Goal: Contribute content: Contribute content

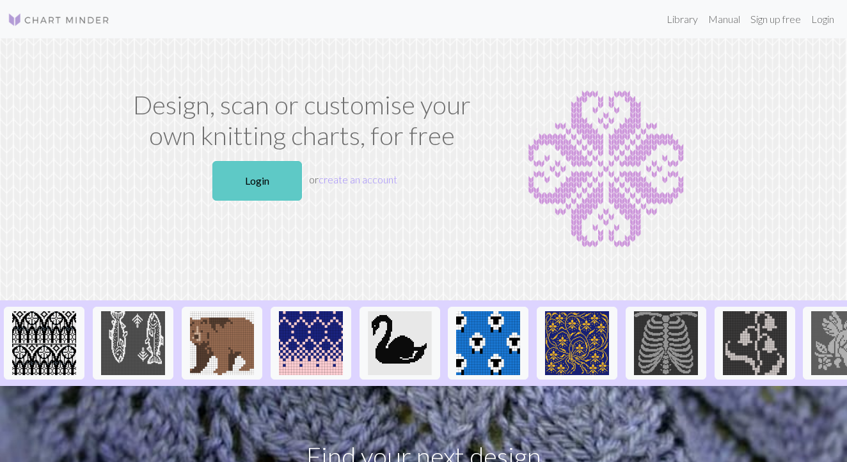
click at [226, 183] on link "Login" at bounding box center [257, 181] width 90 height 40
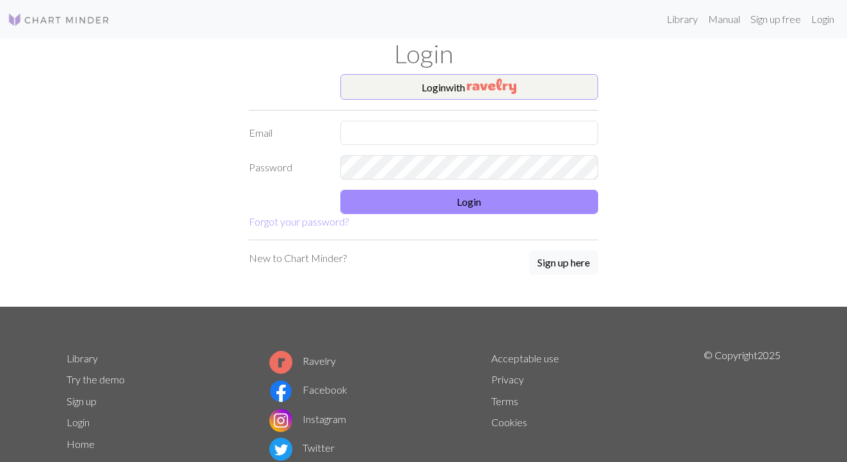
click at [429, 81] on button "Login with" at bounding box center [469, 87] width 258 height 26
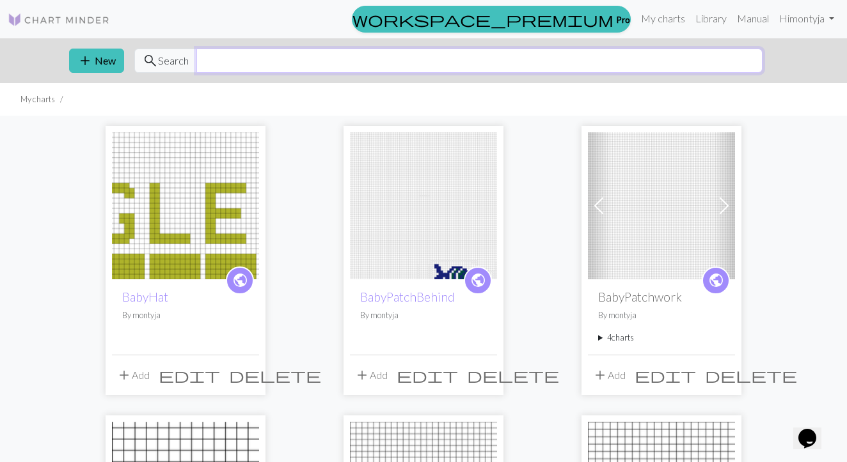
click at [217, 66] on input "text" at bounding box center [479, 61] width 566 height 24
type input "eagles"
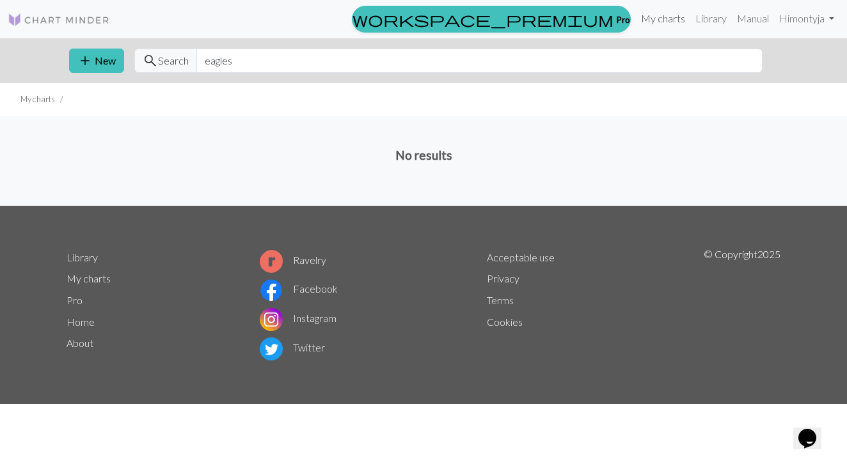
click at [668, 19] on link "My charts" at bounding box center [663, 19] width 54 height 26
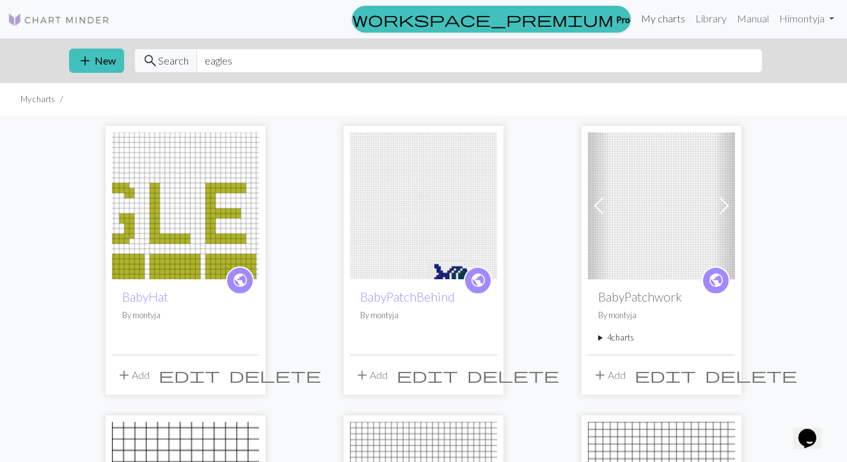
click at [658, 14] on link "My charts" at bounding box center [663, 19] width 54 height 26
click at [712, 22] on link "Library" at bounding box center [711, 19] width 42 height 26
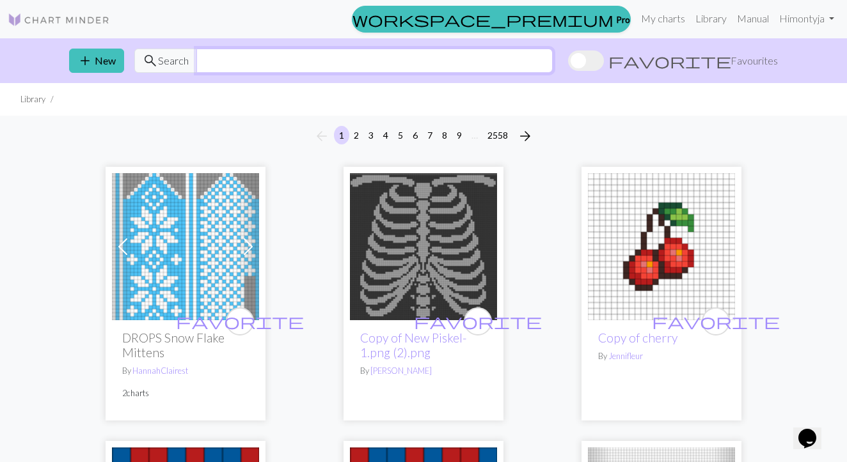
click at [515, 64] on input "text" at bounding box center [374, 61] width 356 height 24
type input "eagles"
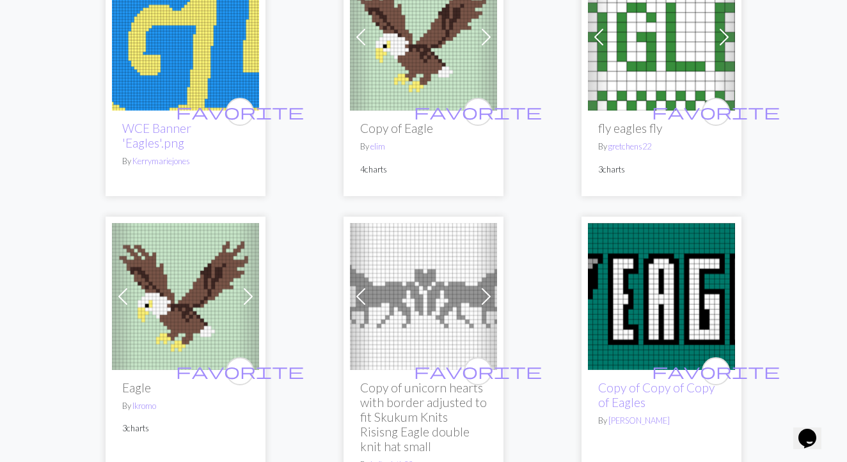
scroll to position [844, 0]
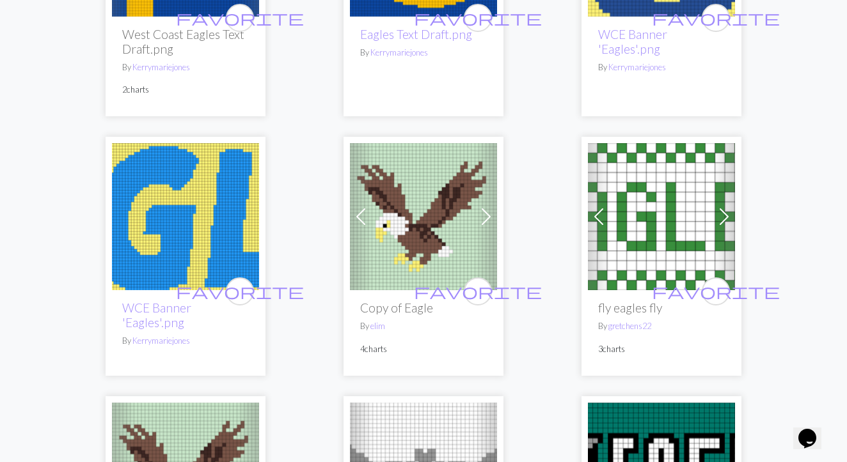
click at [400, 234] on img at bounding box center [423, 216] width 147 height 147
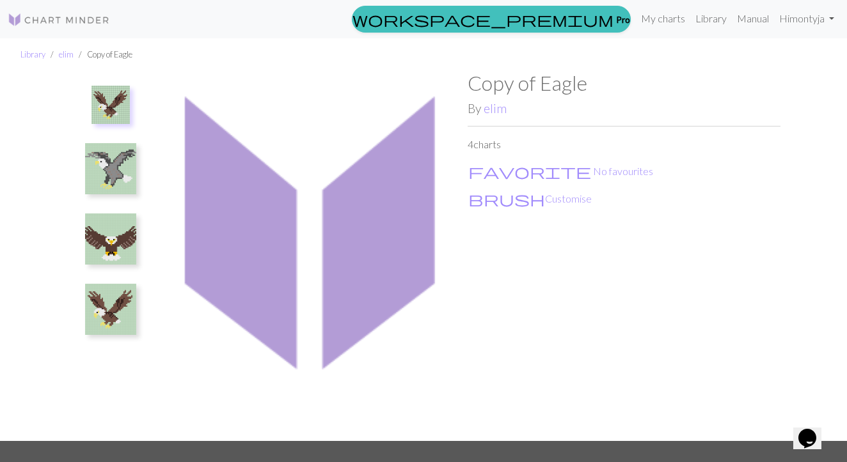
click at [112, 126] on button at bounding box center [110, 104] width 55 height 47
click at [492, 206] on button "brush Customise" at bounding box center [529, 199] width 125 height 17
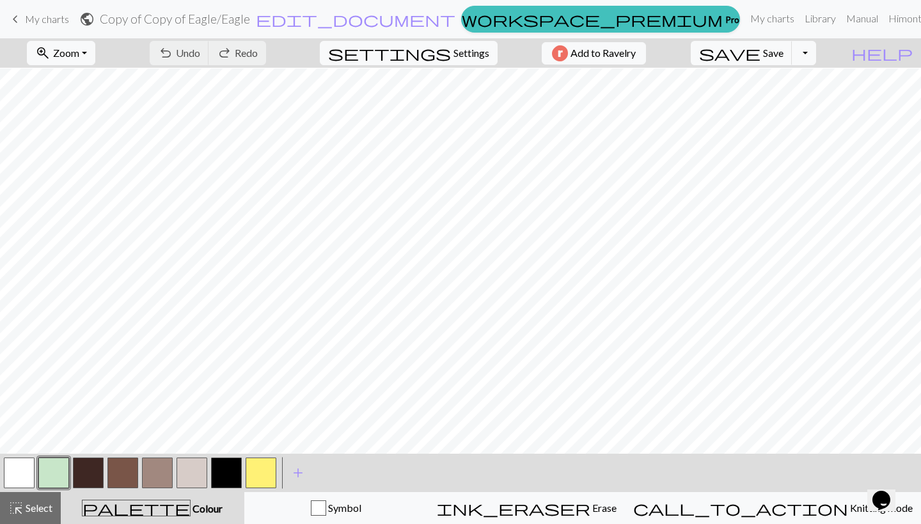
scroll to position [120, 0]
click at [783, 52] on span "Save" at bounding box center [773, 53] width 20 height 12
click at [745, 19] on link "My charts" at bounding box center [772, 19] width 54 height 26
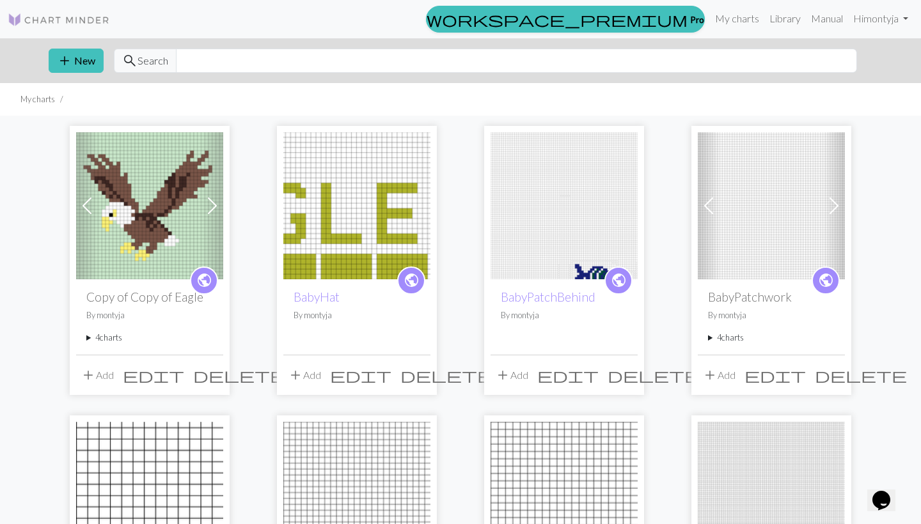
click at [121, 271] on img at bounding box center [149, 205] width 147 height 147
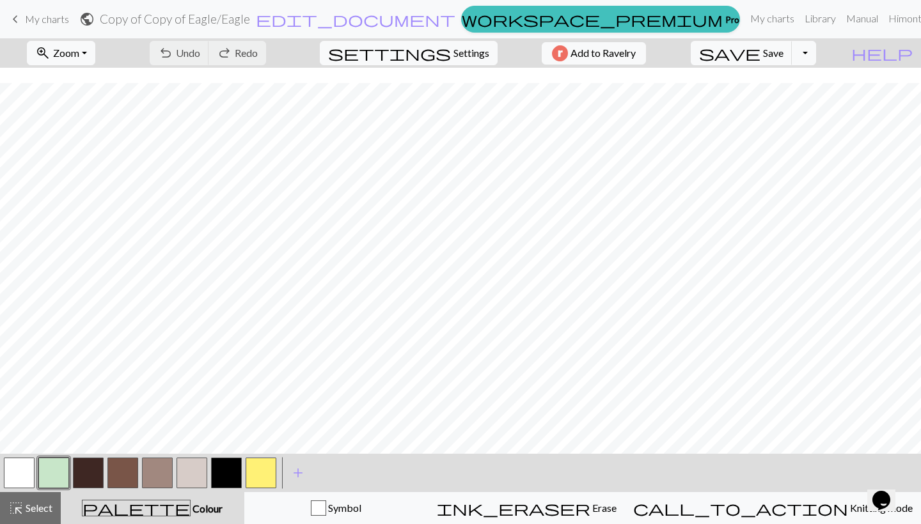
scroll to position [170, 0]
click at [48, 18] on span "My charts" at bounding box center [47, 19] width 44 height 12
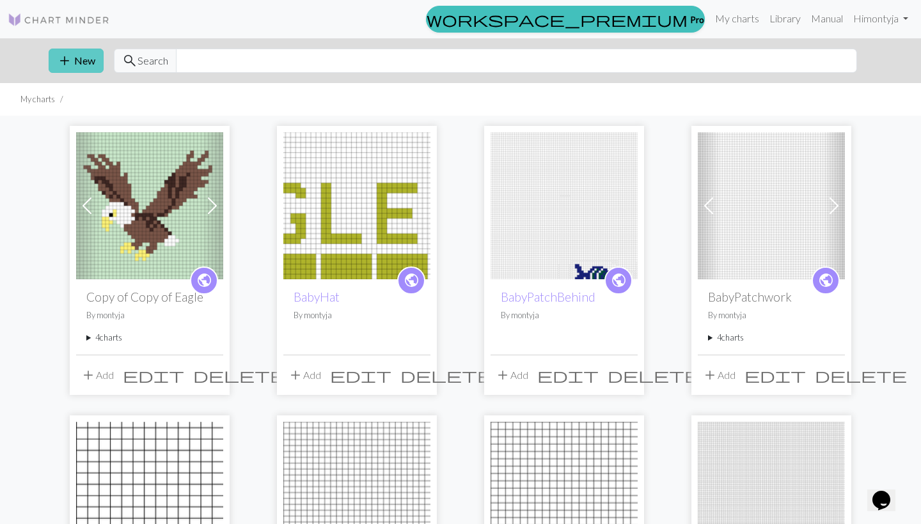
click at [78, 57] on button "add New" at bounding box center [76, 61] width 55 height 24
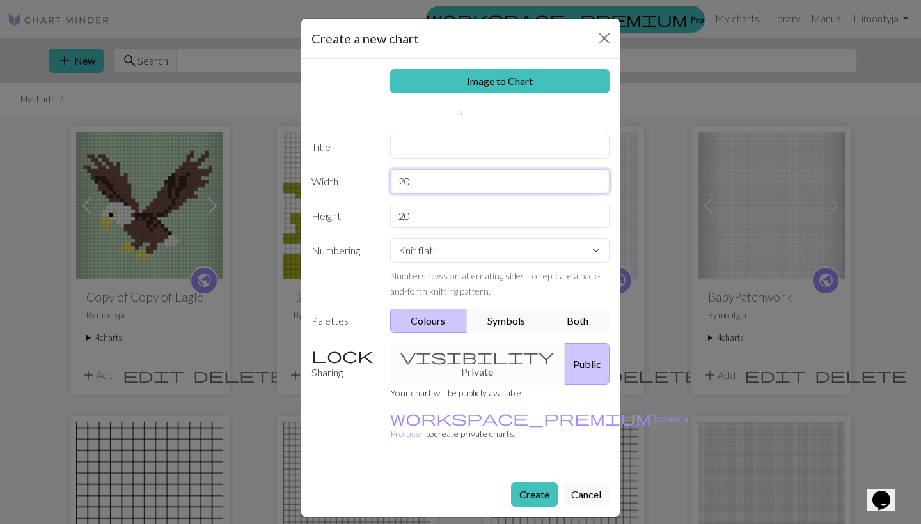
click at [424, 182] on input "20" at bounding box center [500, 181] width 220 height 24
click at [556, 169] on input "20" at bounding box center [500, 181] width 220 height 24
click at [554, 183] on input "20" at bounding box center [500, 181] width 220 height 24
click at [555, 183] on input "20" at bounding box center [500, 181] width 220 height 24
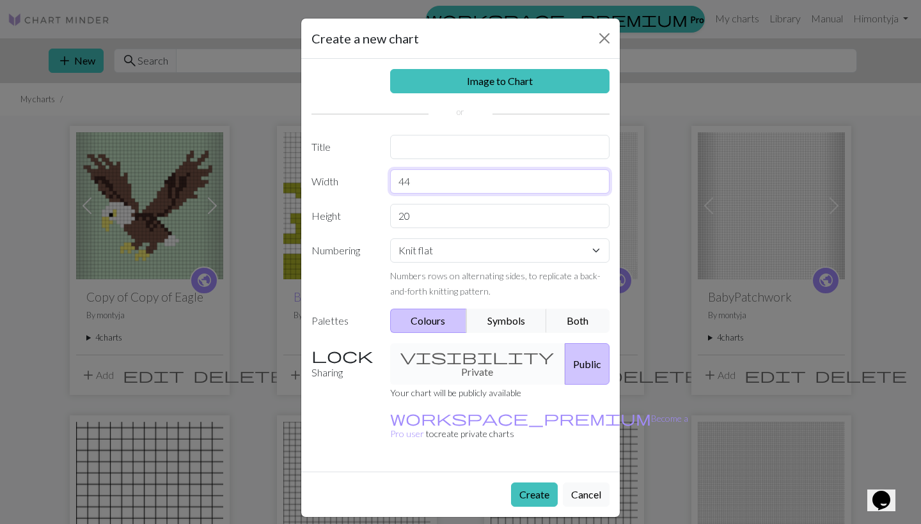
type input "44"
click at [497, 224] on input "20" at bounding box center [500, 216] width 220 height 24
type input "100"
click at [529, 462] on button "Create" at bounding box center [534, 495] width 47 height 24
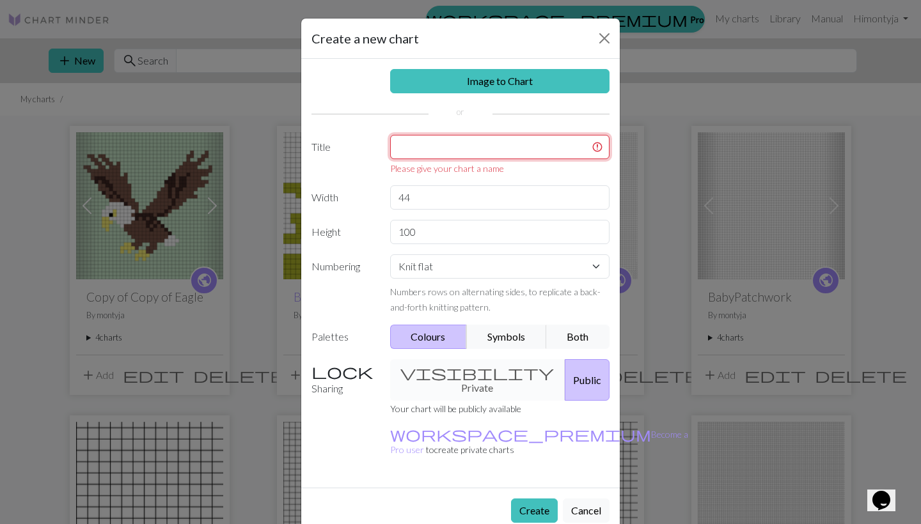
click at [506, 145] on input "text" at bounding box center [500, 147] width 220 height 24
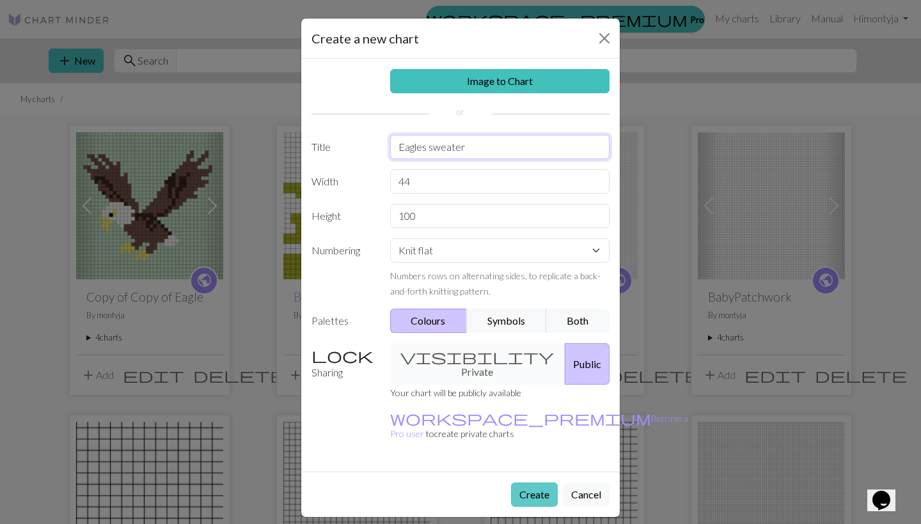
type input "Eagles sweater"
click at [527, 462] on button "Create" at bounding box center [534, 495] width 47 height 24
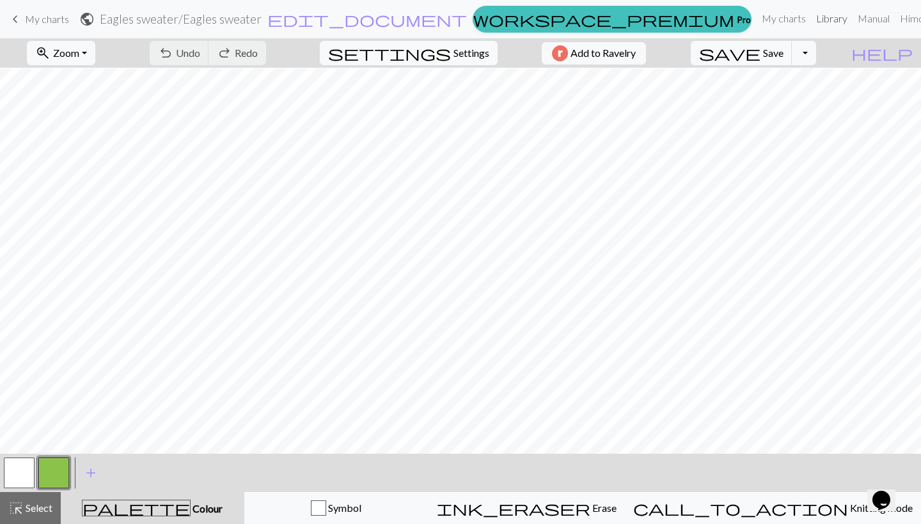
scroll to position [522, 0]
click at [456, 52] on span "Settings" at bounding box center [471, 52] width 36 height 15
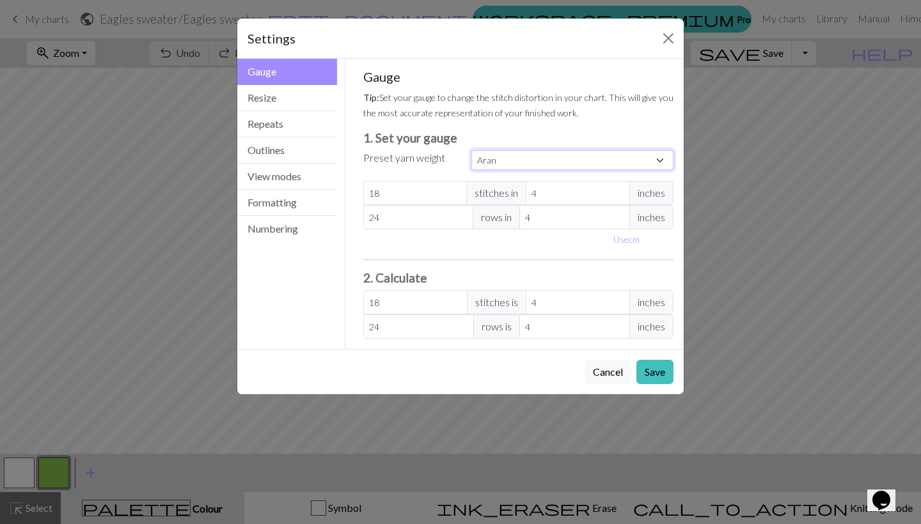
select select "worsted"
type input "20"
type input "26"
type input "20"
type input "26"
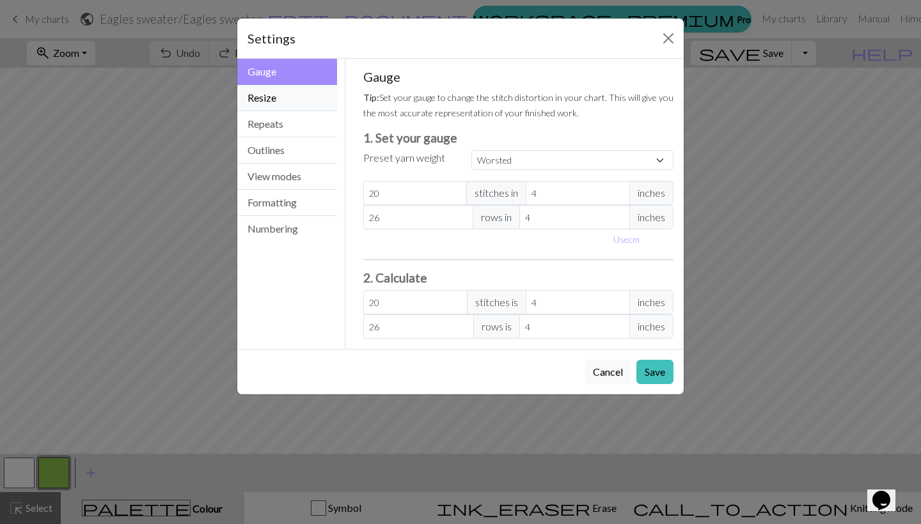
click at [319, 97] on button "Resize" at bounding box center [287, 98] width 100 height 26
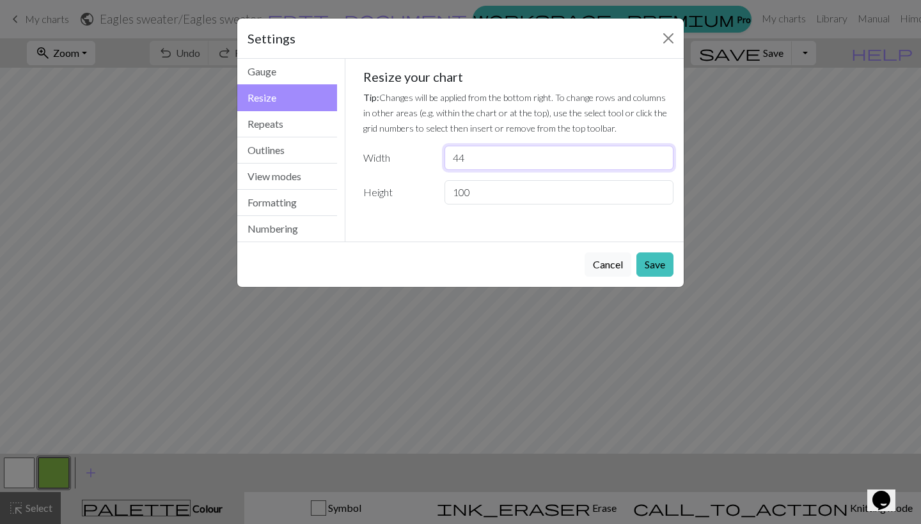
click at [515, 162] on input "44" at bounding box center [558, 158] width 229 height 24
type input "92"
click at [659, 262] on button "Save" at bounding box center [654, 265] width 37 height 24
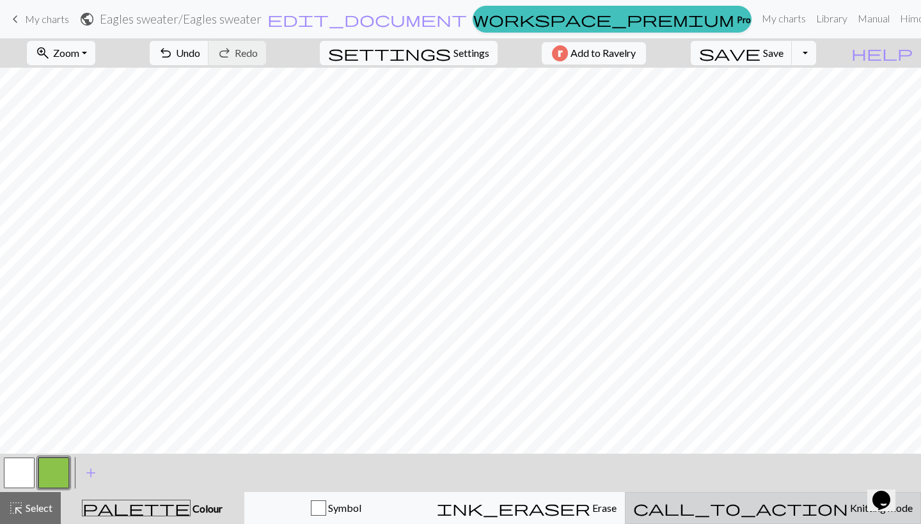
click at [846, 462] on span "Knitting mode" at bounding box center [880, 508] width 65 height 12
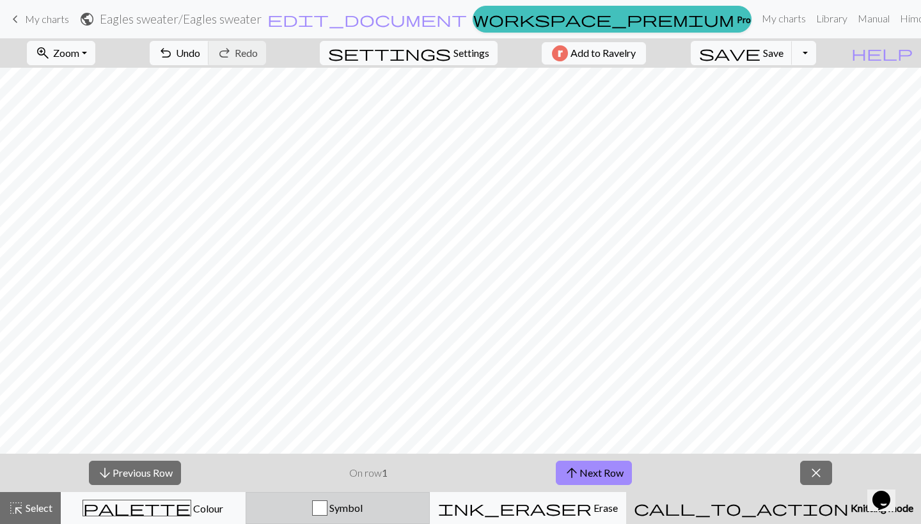
click at [422, 462] on div "Symbol" at bounding box center [338, 508] width 168 height 15
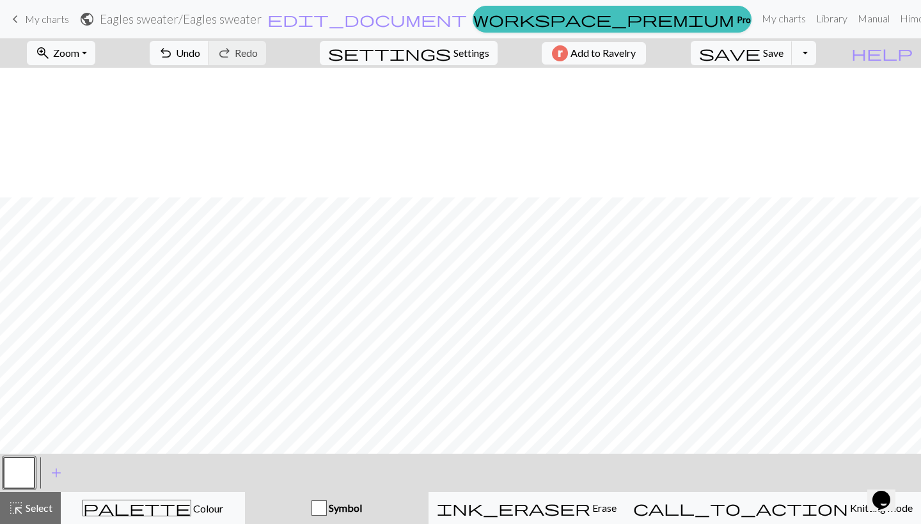
scroll to position [884, 0]
click at [50, 462] on button "add Add a symbol" at bounding box center [56, 473] width 32 height 32
click at [56, 462] on button "button" at bounding box center [53, 473] width 31 height 31
click at [52, 462] on button "button" at bounding box center [53, 473] width 31 height 31
click at [53, 462] on div "Edit symbol Name d f g h j k p s t F H J O P T / | 0 1 2 3 4 5 6 7 8 9 e m n G …" at bounding box center [460, 262] width 921 height 524
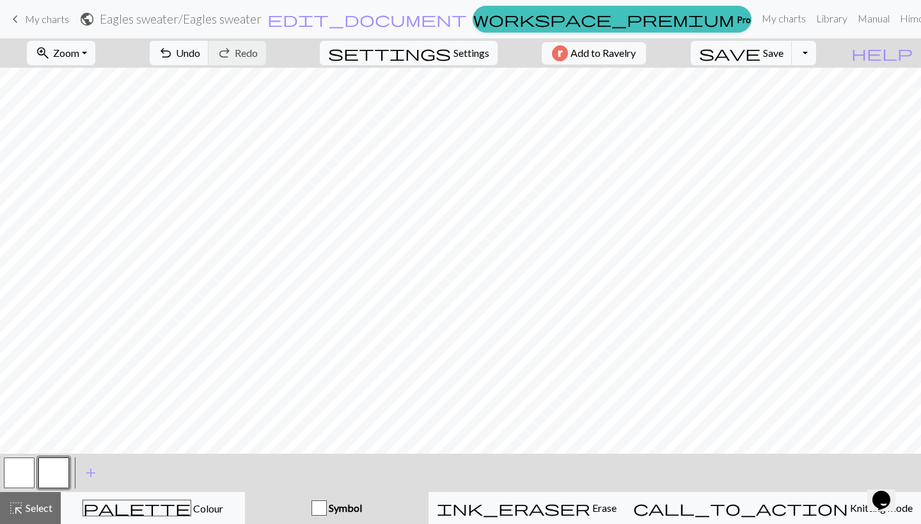
click at [60, 462] on button "button" at bounding box center [53, 473] width 31 height 31
click at [60, 462] on div "Edit symbol Name d f g h j k p s t F H J O P T / | 0 1 2 3 4 5 6 7 8 9 e m n G …" at bounding box center [460, 262] width 921 height 524
click at [62, 462] on button "button" at bounding box center [53, 473] width 31 height 31
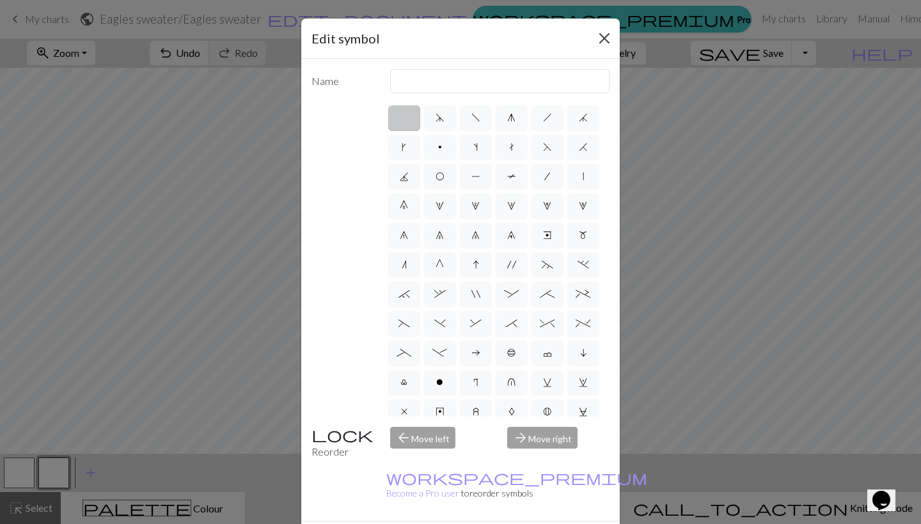
click at [605, 36] on button "Close" at bounding box center [604, 38] width 20 height 20
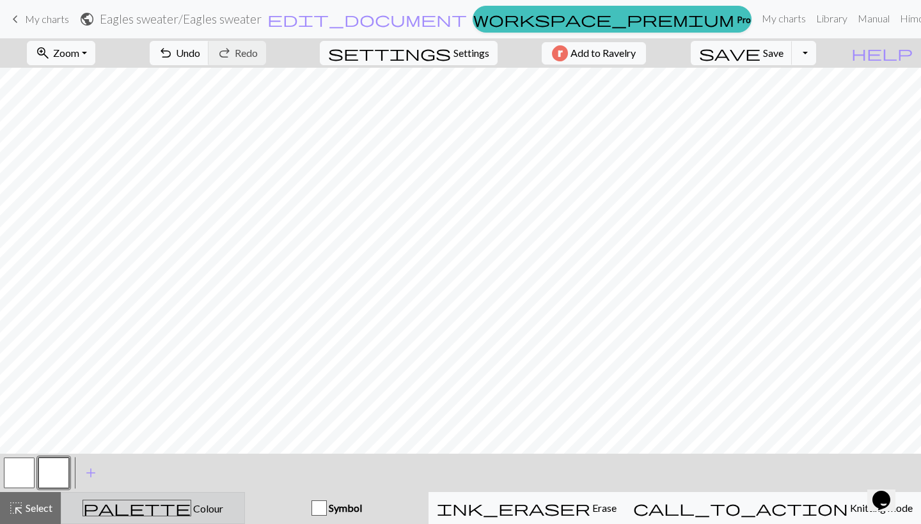
click at [198, 462] on div "palette Colour Colour" at bounding box center [153, 508] width 168 height 17
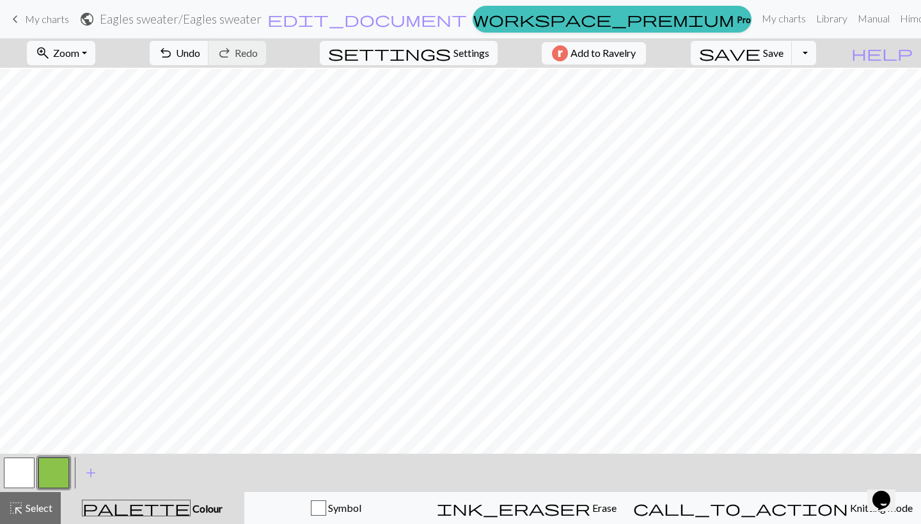
scroll to position [950, 0]
click at [464, 54] on span "Settings" at bounding box center [471, 52] width 36 height 15
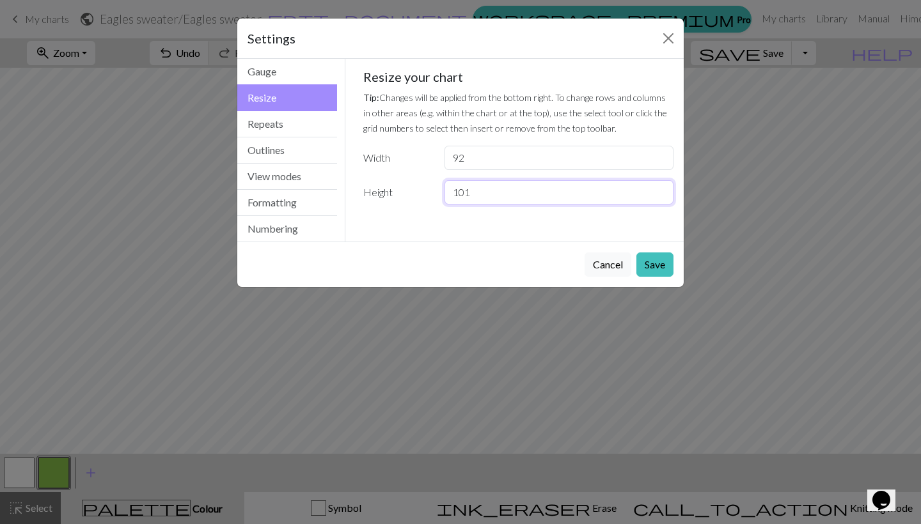
click at [661, 191] on input "101" at bounding box center [558, 192] width 229 height 24
click at [661, 191] on input "102" at bounding box center [558, 192] width 229 height 24
type input "103"
click at [661, 191] on input "103" at bounding box center [558, 192] width 229 height 24
click at [655, 262] on button "Save" at bounding box center [654, 265] width 37 height 24
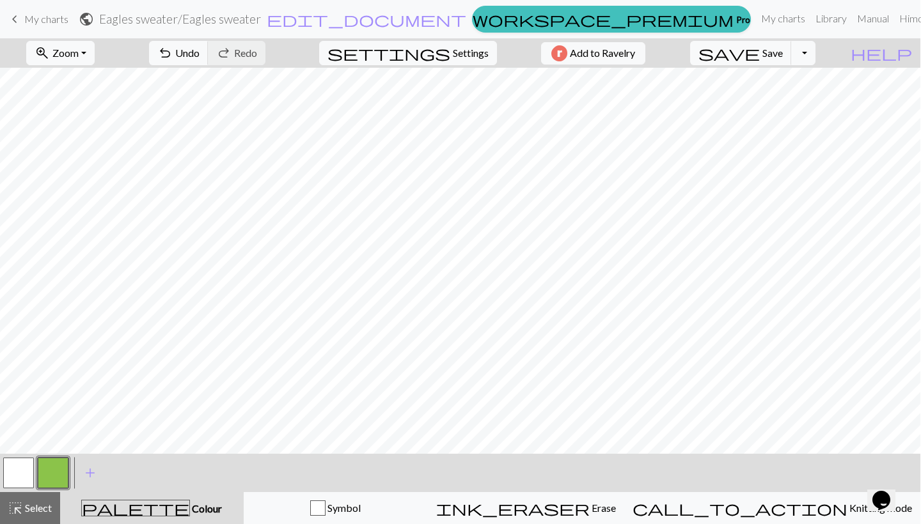
scroll to position [0, 0]
click at [361, 462] on span "Symbol" at bounding box center [343, 508] width 35 height 12
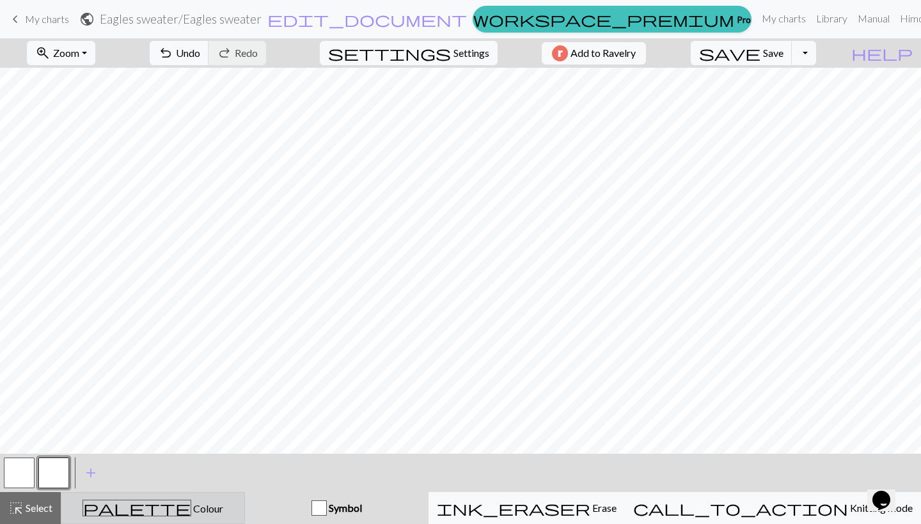
click at [153, 462] on button "palette Colour Colour" at bounding box center [153, 508] width 184 height 32
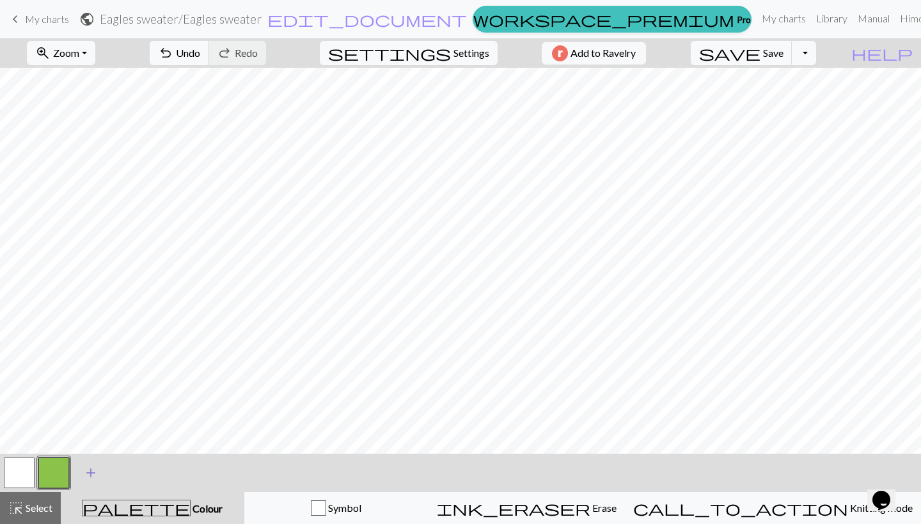
click at [96, 462] on span "add" at bounding box center [90, 473] width 15 height 18
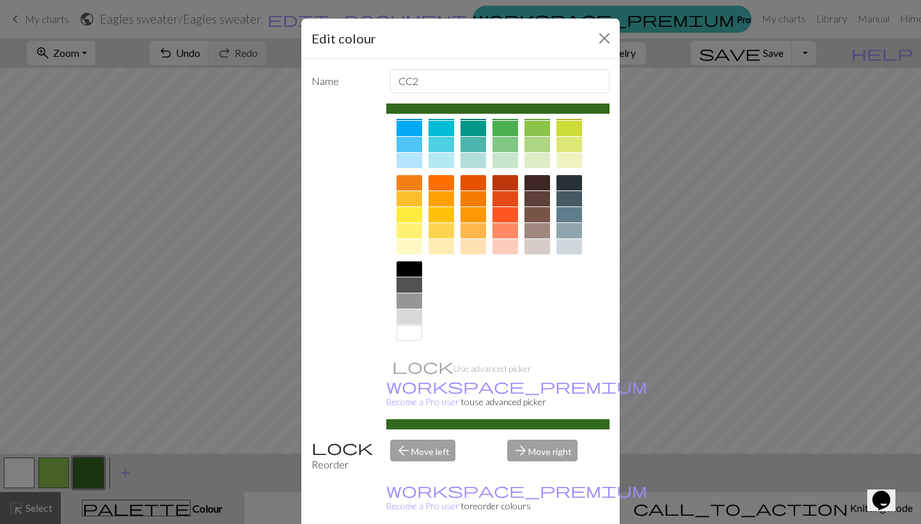
scroll to position [127, 0]
click at [566, 249] on div at bounding box center [569, 246] width 26 height 15
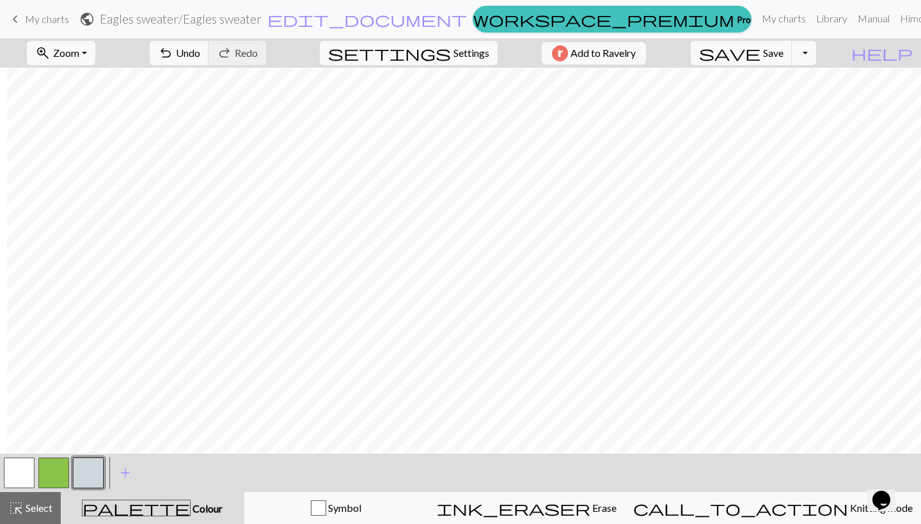
scroll to position [726, 674]
click at [473, 50] on span "Settings" at bounding box center [471, 52] width 36 height 15
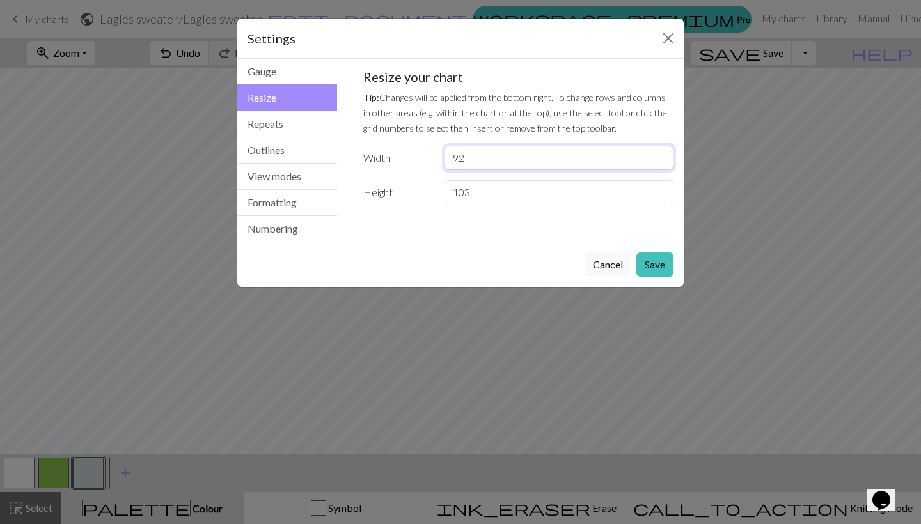
click at [518, 159] on input "92" at bounding box center [558, 158] width 229 height 24
type input "46"
click at [664, 263] on button "Save" at bounding box center [654, 265] width 37 height 24
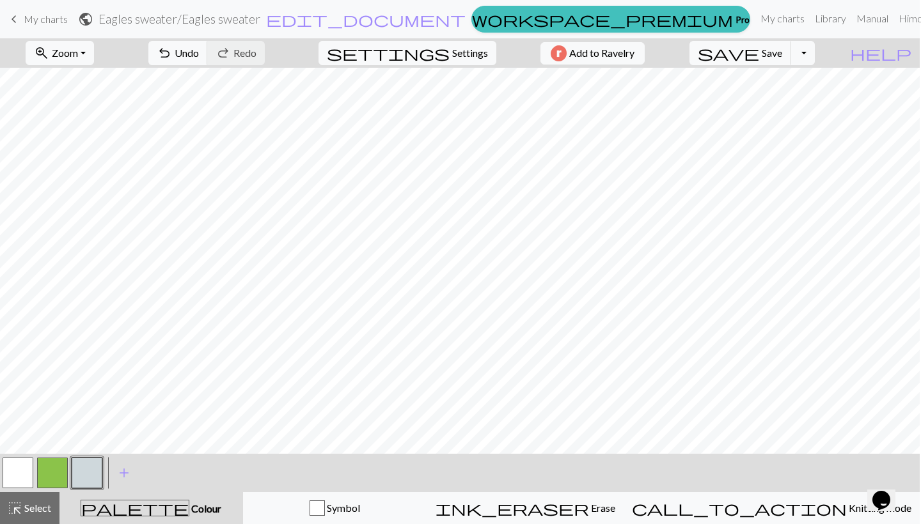
scroll to position [0, 0]
click at [6, 462] on button "button" at bounding box center [19, 473] width 31 height 31
click at [97, 462] on button "button" at bounding box center [88, 473] width 31 height 31
click at [444, 63] on button "settings Settings" at bounding box center [409, 53] width 178 height 24
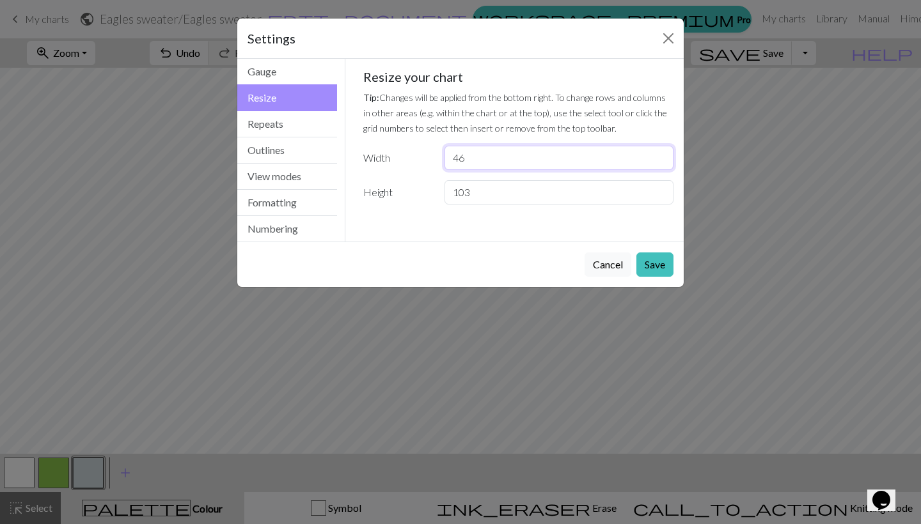
click at [495, 155] on input "46" at bounding box center [558, 158] width 229 height 24
type input "42"
click at [661, 263] on button "Save" at bounding box center [654, 265] width 37 height 24
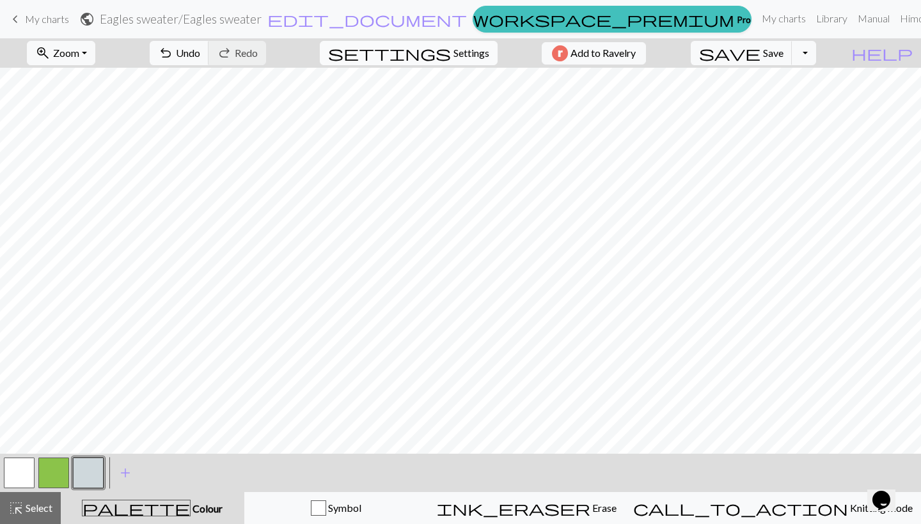
click at [454, 54] on span "Settings" at bounding box center [471, 52] width 36 height 15
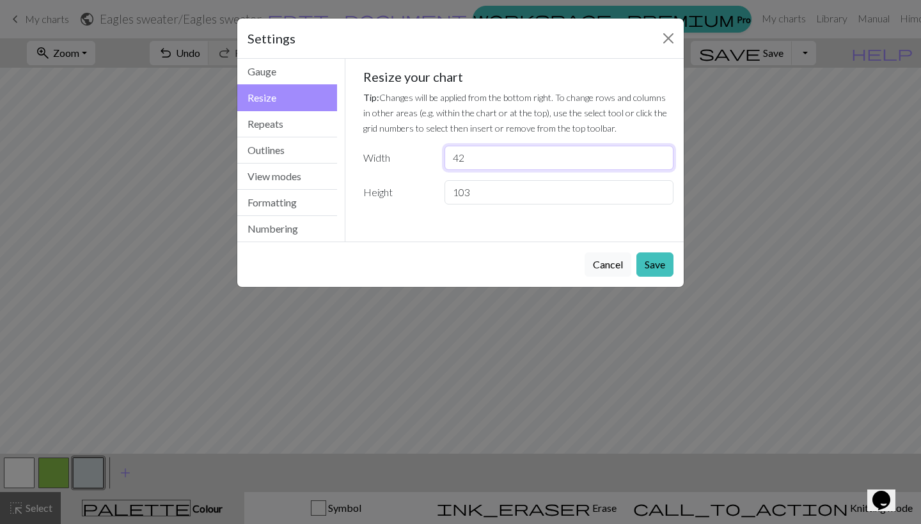
click at [469, 156] on input "42" at bounding box center [558, 158] width 229 height 24
type input "42"
click at [648, 262] on button "Save" at bounding box center [654, 265] width 37 height 24
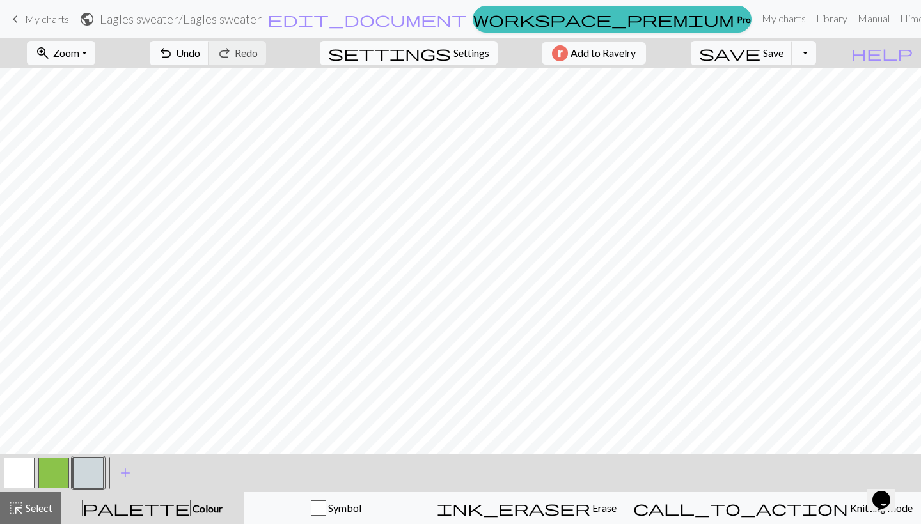
click at [440, 53] on span "settings" at bounding box center [389, 53] width 123 height 18
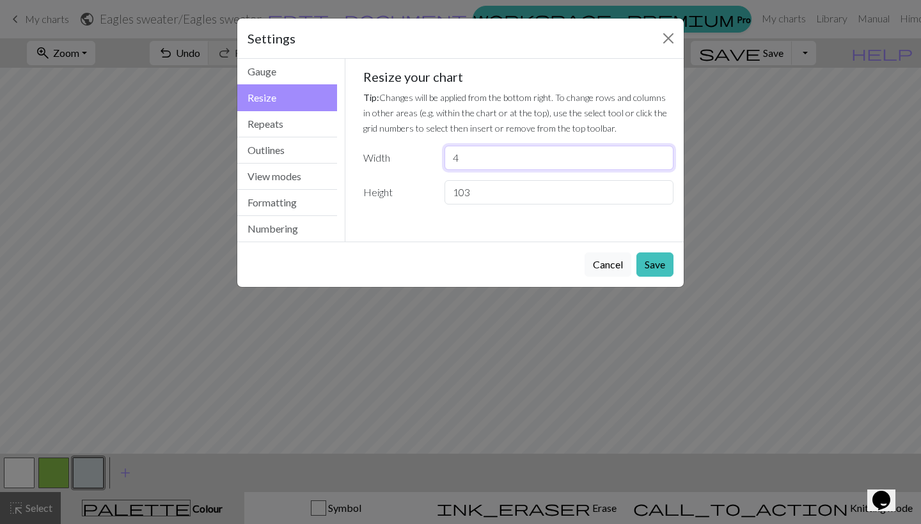
click at [465, 158] on input "4" at bounding box center [558, 158] width 229 height 24
type input "46"
click at [664, 264] on button "Save" at bounding box center [654, 265] width 37 height 24
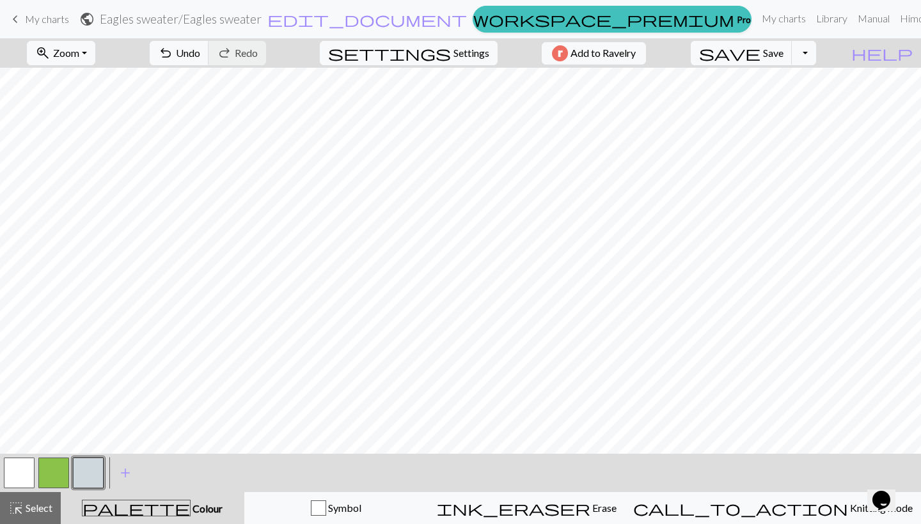
click at [20, 462] on button "button" at bounding box center [19, 473] width 31 height 31
click at [92, 462] on button "button" at bounding box center [88, 473] width 31 height 31
click at [410, 462] on div "Symbol" at bounding box center [337, 508] width 168 height 15
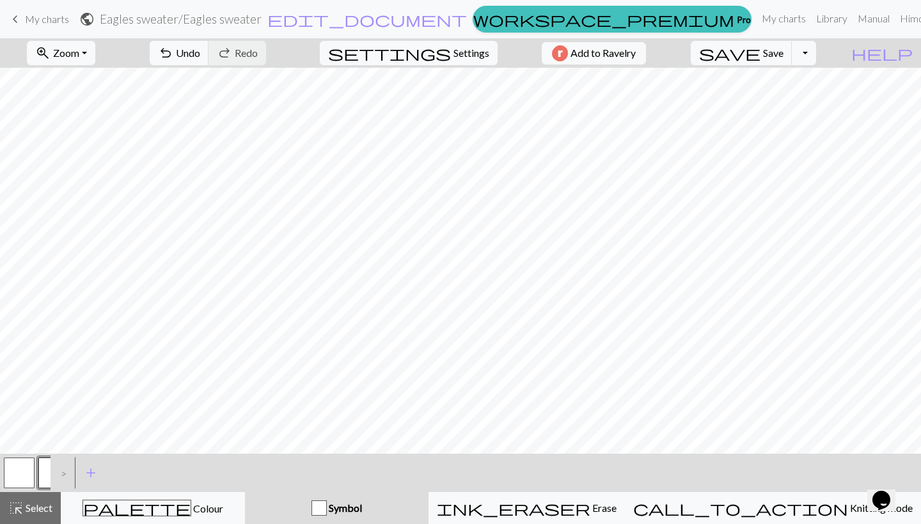
click at [42, 462] on button "button" at bounding box center [53, 473] width 31 height 31
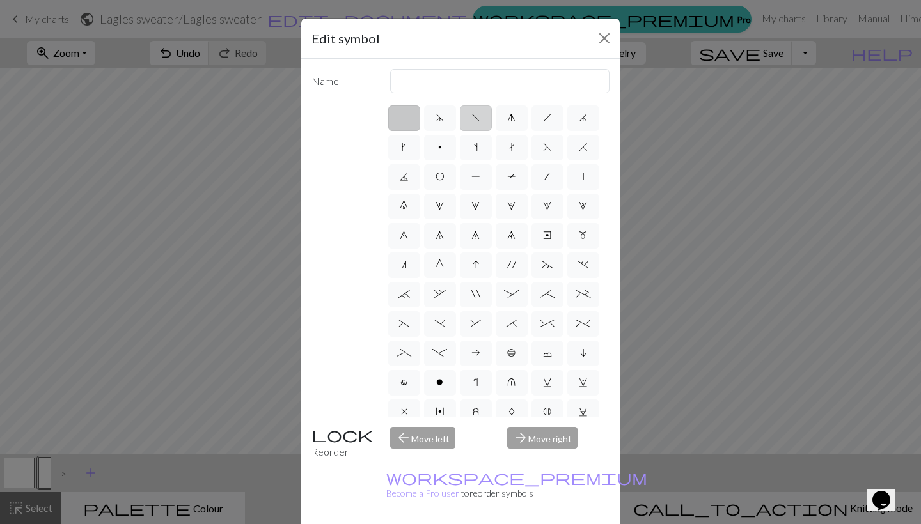
click at [469, 123] on label "f" at bounding box center [476, 119] width 32 height 26
click at [471, 118] on input "f" at bounding box center [475, 114] width 8 height 8
radio input "true"
type input "left leaning decrease"
click at [551, 128] on label "h" at bounding box center [547, 119] width 32 height 26
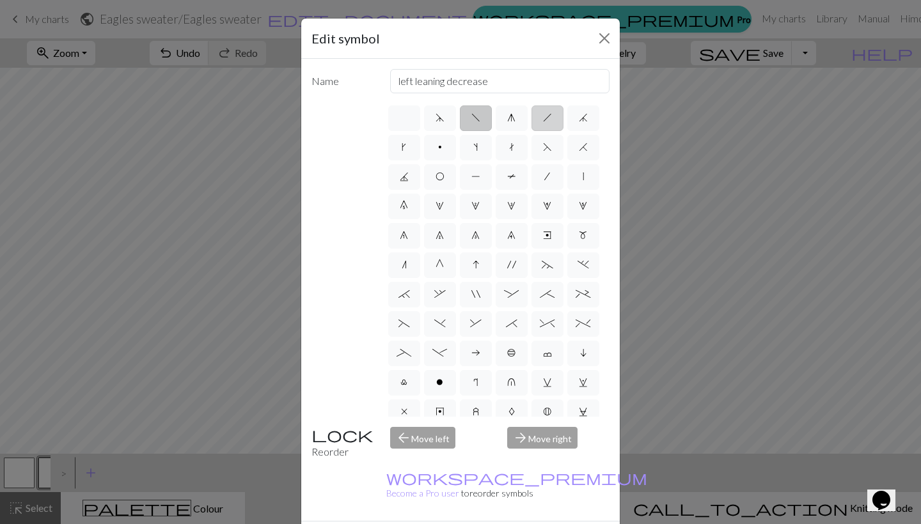
click at [551, 118] on input "h" at bounding box center [547, 114] width 8 height 8
radio input "true"
type input "right leaning decrease"
click at [480, 123] on span "f" at bounding box center [475, 118] width 9 height 10
click at [480, 118] on input "f" at bounding box center [475, 114] width 8 height 8
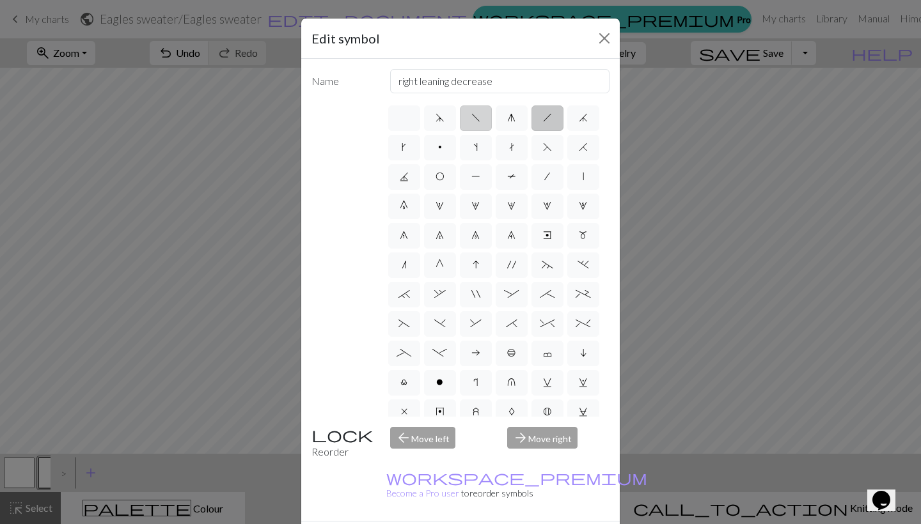
radio input "true"
type input "left leaning decrease"
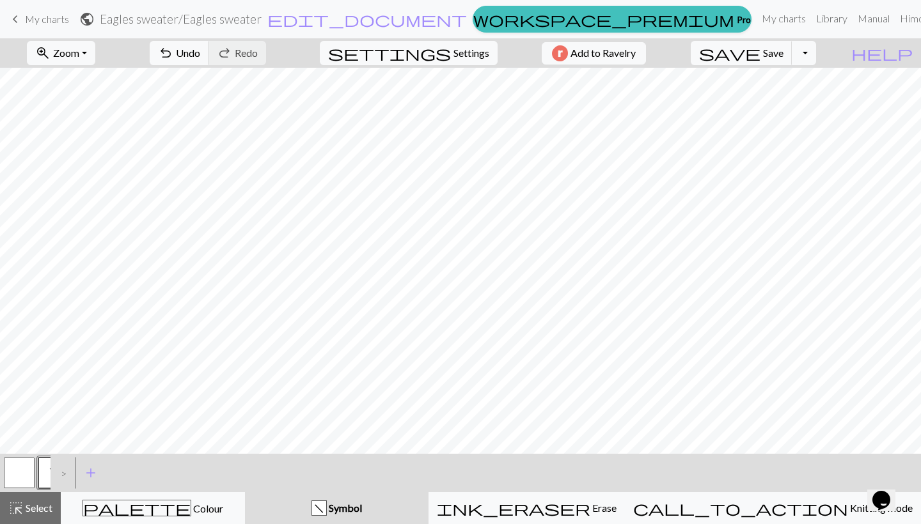
click at [27, 462] on button "button" at bounding box center [19, 473] width 31 height 31
click at [94, 462] on span "add" at bounding box center [90, 473] width 15 height 18
click at [88, 462] on button "button" at bounding box center [88, 473] width 31 height 31
click at [90, 462] on button "button" at bounding box center [88, 473] width 31 height 31
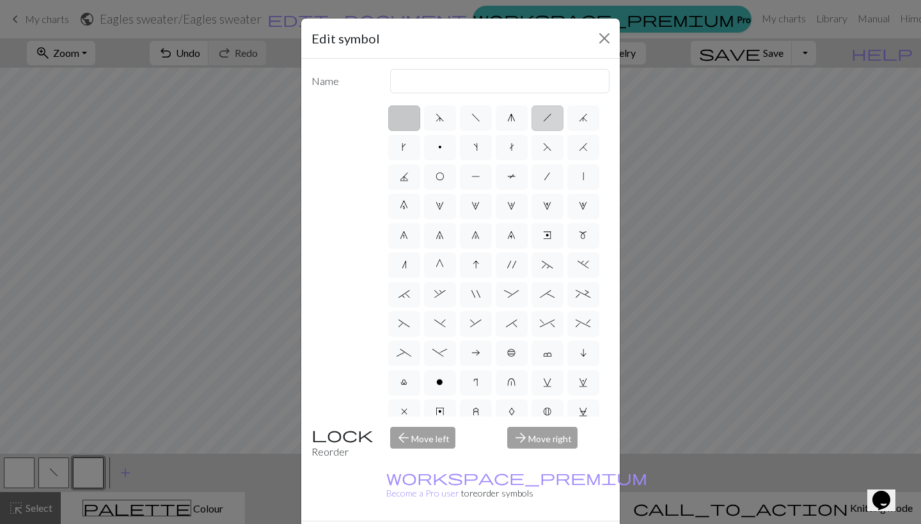
click at [552, 117] on label "h" at bounding box center [547, 119] width 32 height 26
click at [551, 117] on input "h" at bounding box center [547, 114] width 8 height 8
radio input "true"
type input "right leaning decrease"
click at [187, 462] on div "Edit symbol Name right leaning decrease d f g h j k p s t F H J O P T / | 0 1 2…" at bounding box center [460, 262] width 921 height 524
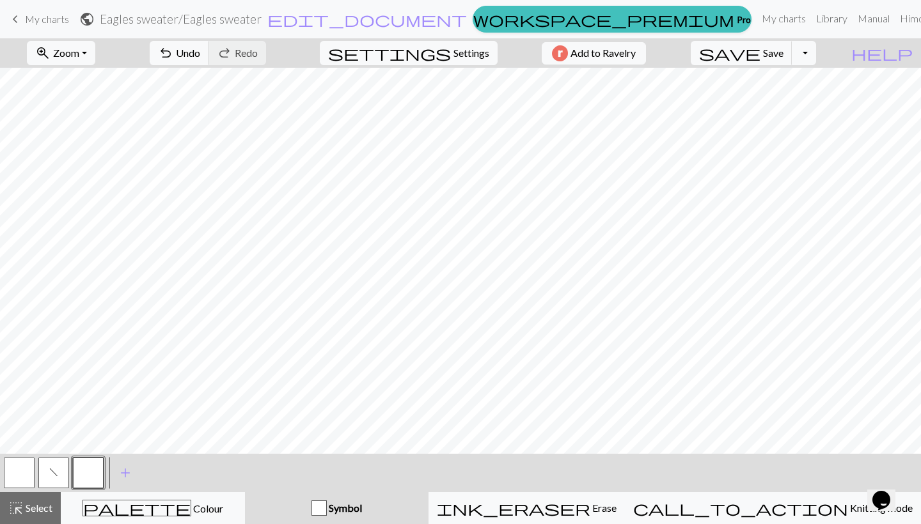
click at [89, 462] on button "button" at bounding box center [88, 473] width 31 height 31
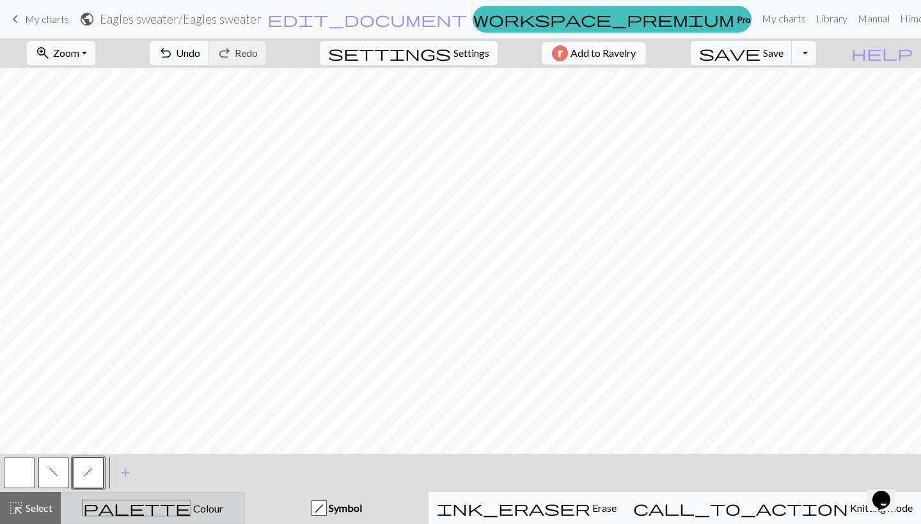
click at [146, 462] on span "palette" at bounding box center [136, 508] width 107 height 18
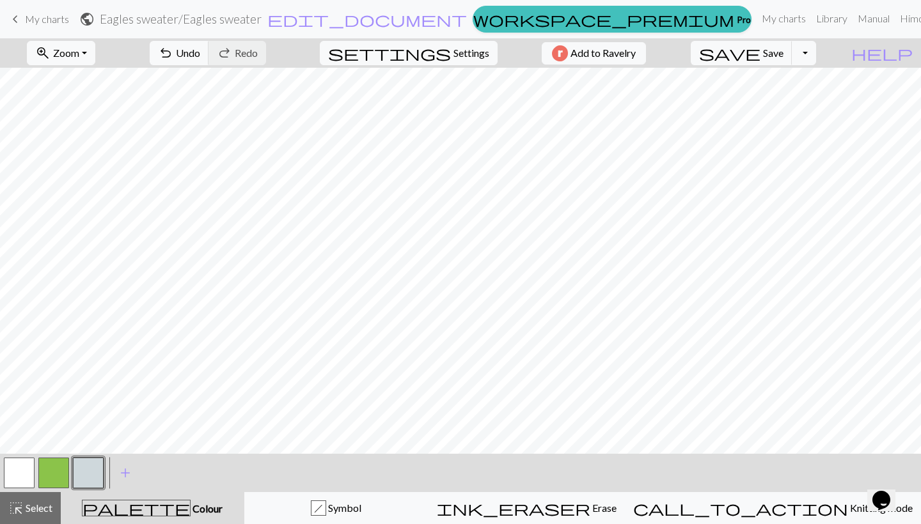
click at [27, 462] on button "button" at bounding box center [19, 473] width 31 height 31
click at [95, 462] on button "button" at bounding box center [88, 473] width 31 height 31
click at [118, 462] on span "add" at bounding box center [125, 473] width 15 height 18
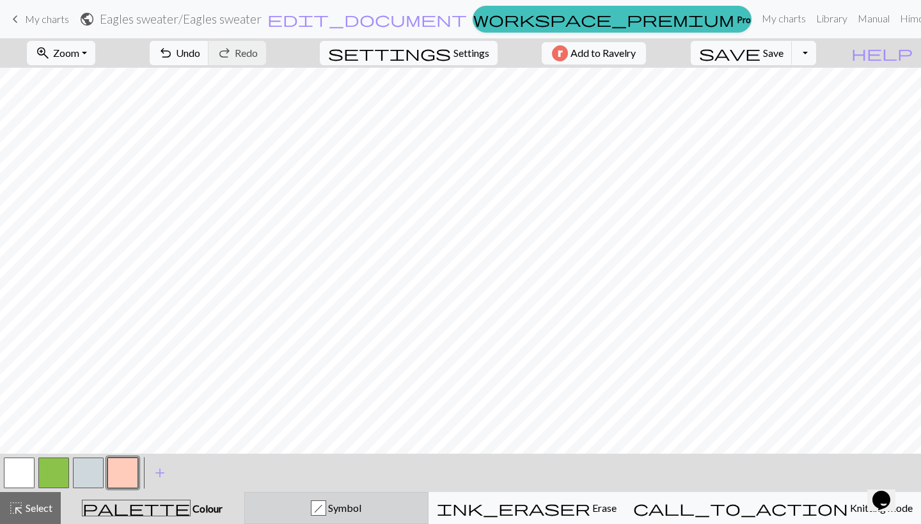
click at [361, 462] on span "Symbol" at bounding box center [343, 508] width 35 height 12
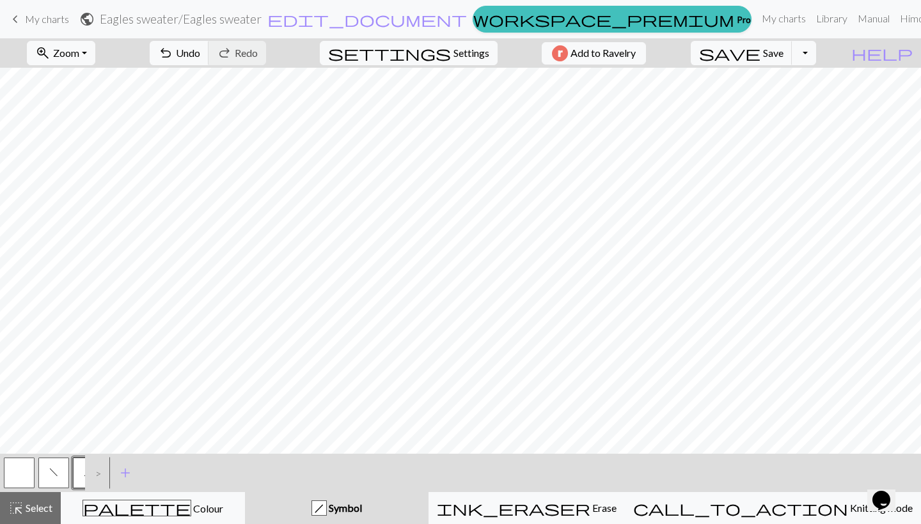
click at [17, 462] on button "button" at bounding box center [19, 473] width 31 height 31
click at [48, 462] on button "f" at bounding box center [53, 473] width 31 height 31
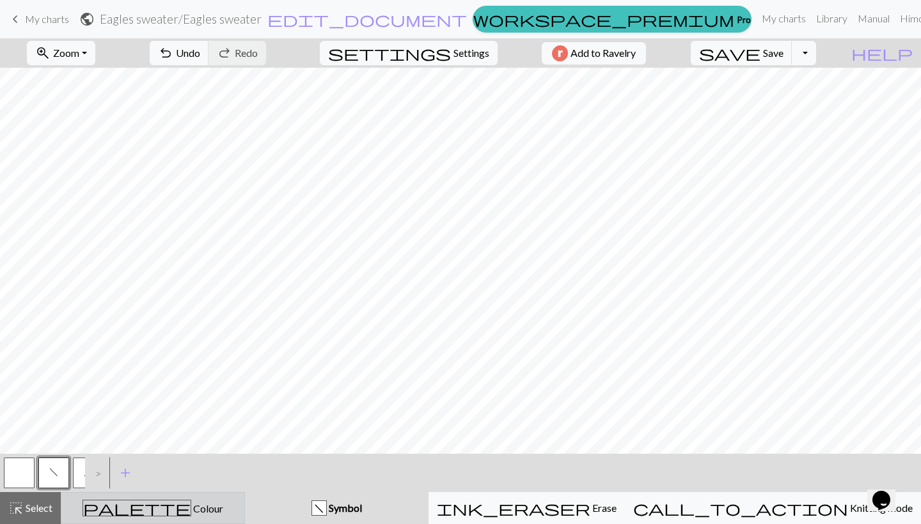
click at [116, 462] on div "palette Colour Colour" at bounding box center [153, 508] width 168 height 17
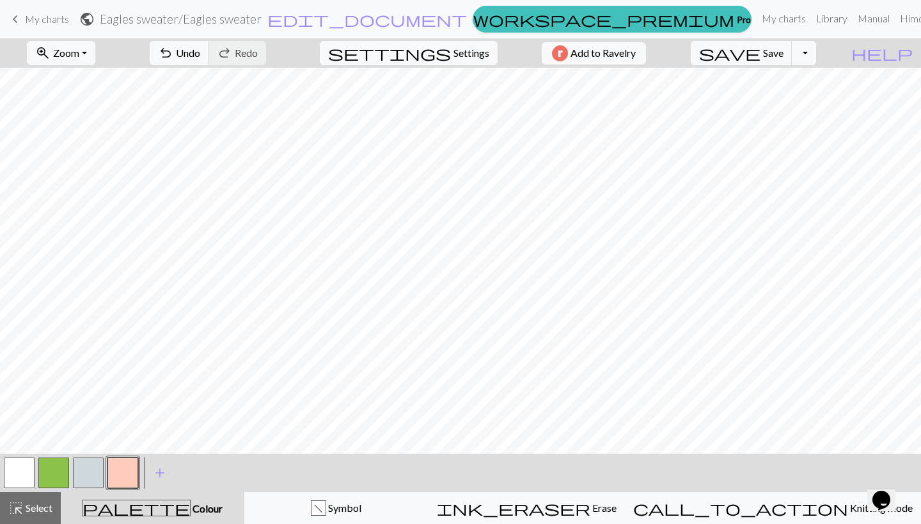
click at [89, 462] on button "button" at bounding box center [88, 473] width 31 height 31
click at [134, 462] on button "button" at bounding box center [122, 473] width 31 height 31
click at [82, 462] on button "button" at bounding box center [88, 473] width 31 height 31
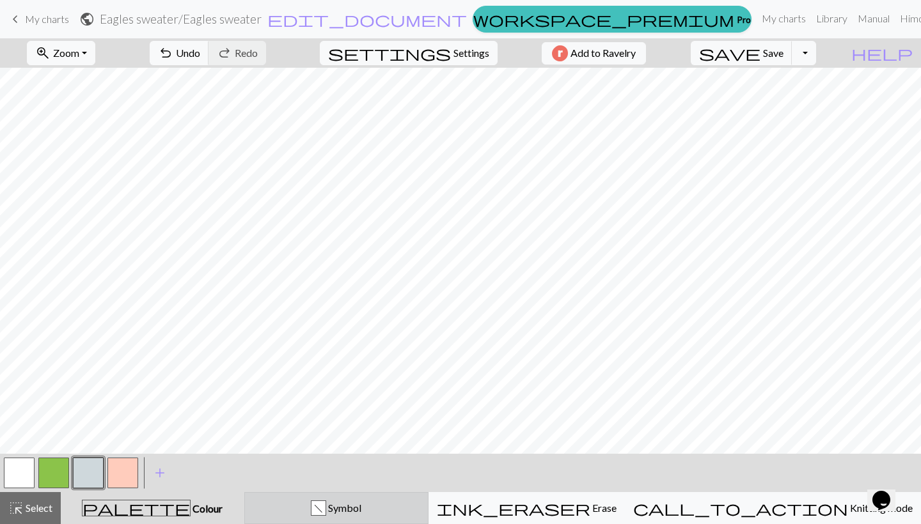
click at [324, 462] on button "f Symbol" at bounding box center [336, 508] width 184 height 32
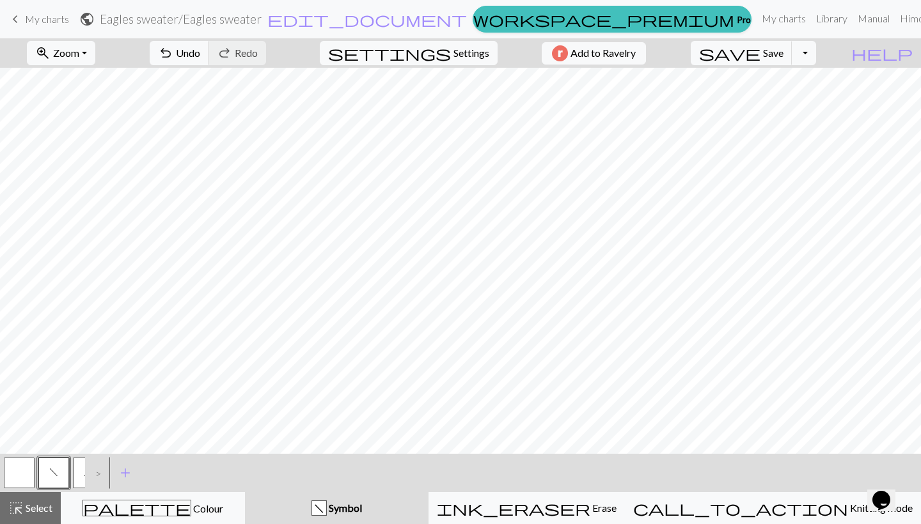
click at [78, 462] on button "h" at bounding box center [88, 473] width 31 height 31
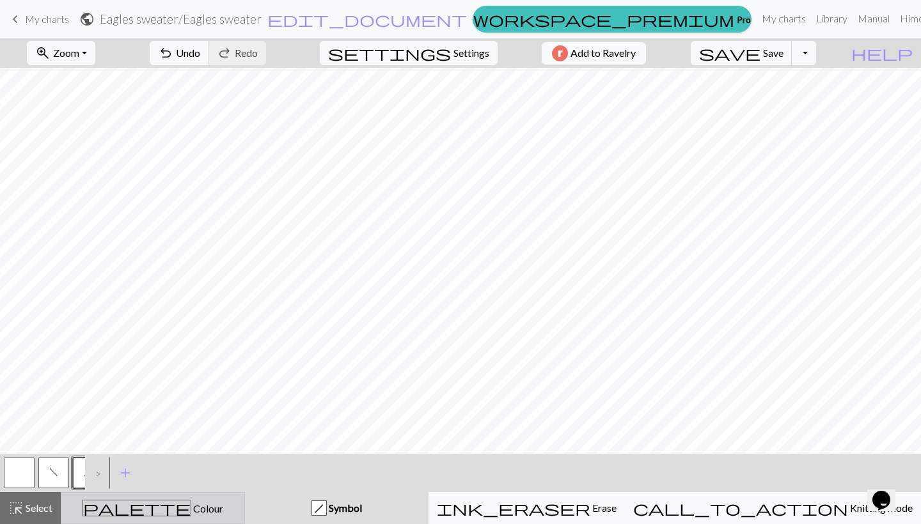
click at [149, 462] on button "palette Colour Colour" at bounding box center [153, 508] width 184 height 32
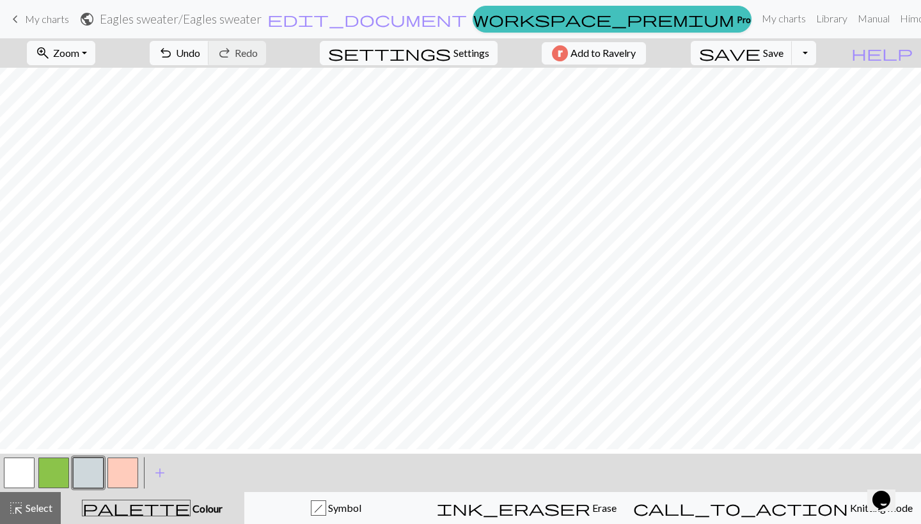
scroll to position [941, 0]
click at [12, 462] on button "button" at bounding box center [19, 473] width 31 height 31
click at [97, 462] on button "button" at bounding box center [88, 473] width 31 height 31
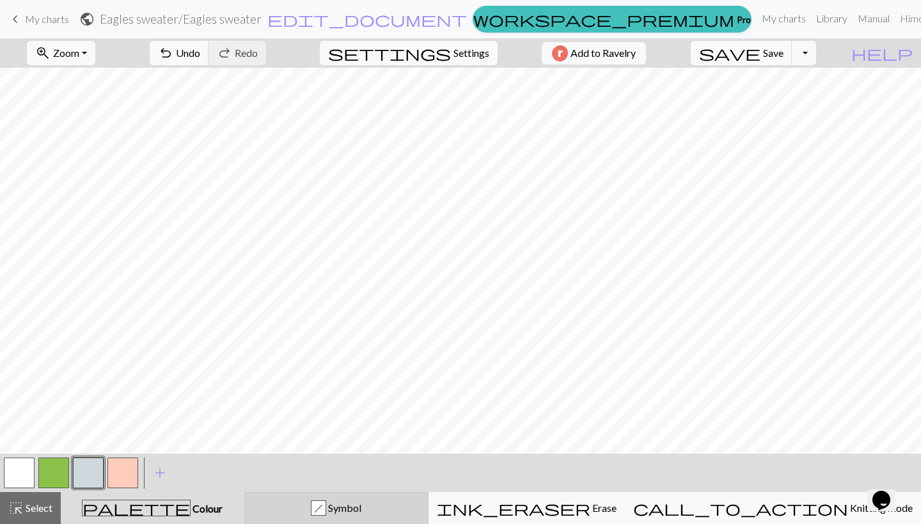
click at [325, 462] on div "h" at bounding box center [318, 508] width 14 height 15
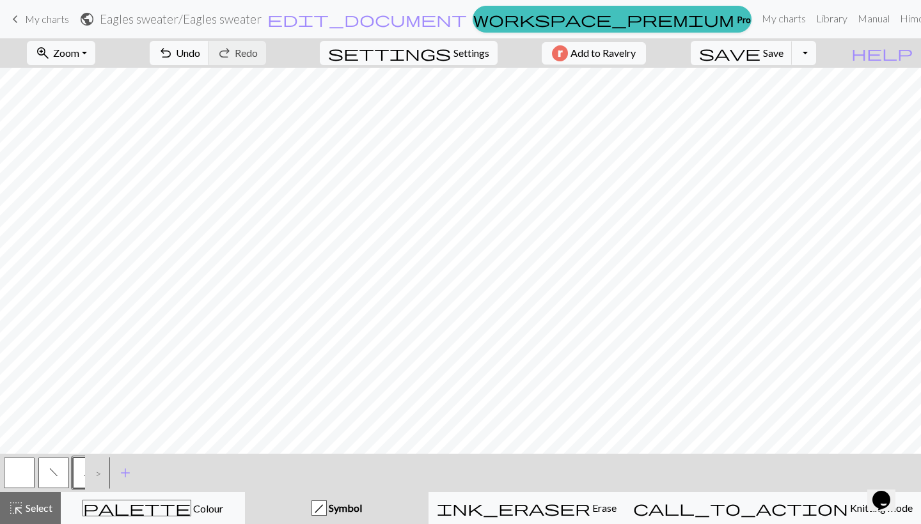
click at [55, 462] on span "f" at bounding box center [53, 472] width 9 height 10
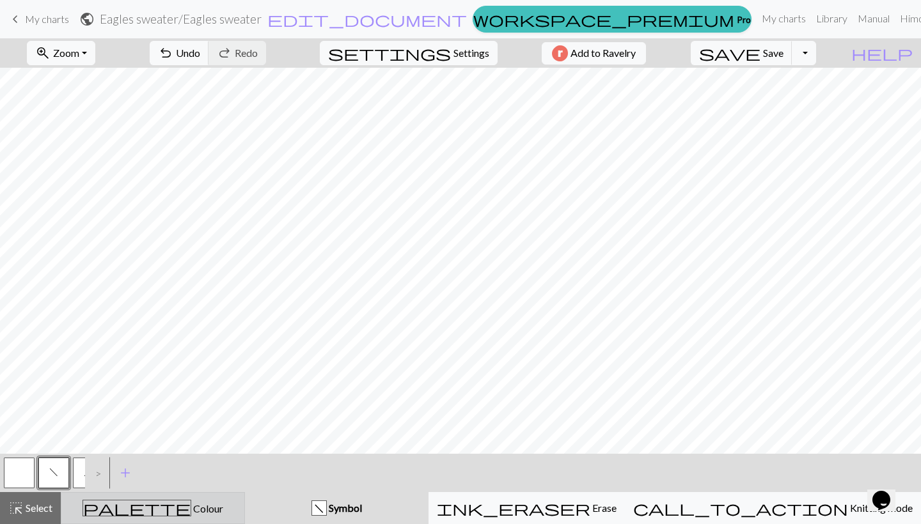
click at [154, 462] on span "palette" at bounding box center [136, 508] width 107 height 18
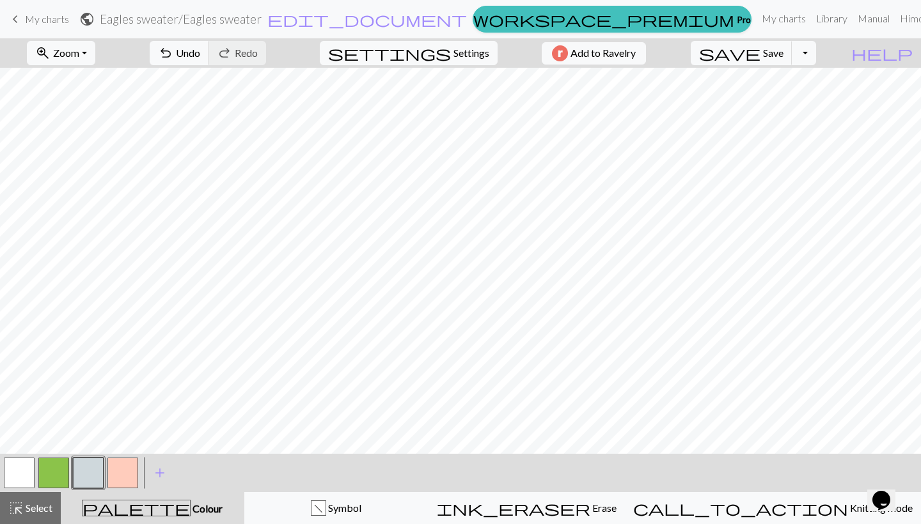
click at [15, 462] on button "button" at bounding box center [19, 473] width 31 height 31
click at [86, 462] on button "button" at bounding box center [88, 473] width 31 height 31
click at [336, 462] on div "f Symbol" at bounding box center [337, 508] width 168 height 15
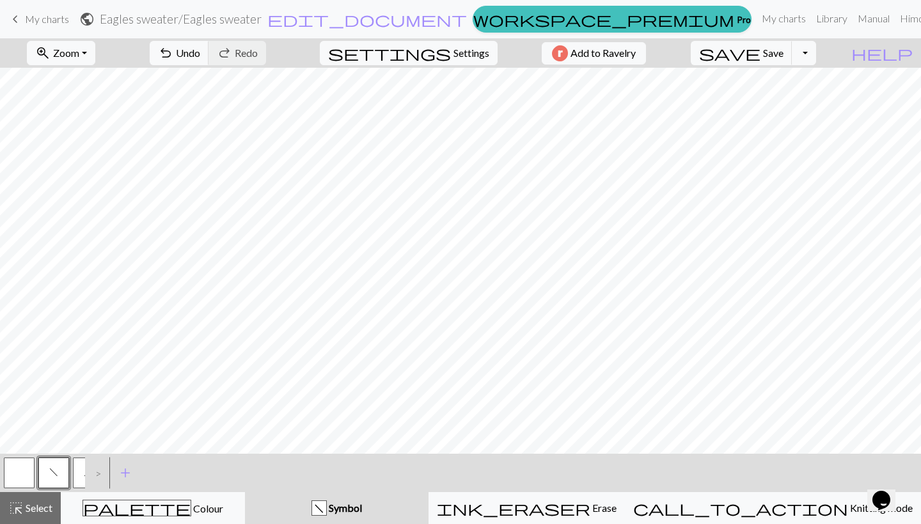
click at [77, 462] on button "h" at bounding box center [88, 473] width 31 height 31
click at [59, 462] on button "f" at bounding box center [53, 473] width 31 height 31
click at [78, 462] on button "h" at bounding box center [88, 473] width 31 height 31
click at [53, 462] on button "f" at bounding box center [53, 473] width 31 height 31
drag, startPoint x: 77, startPoint y: 467, endPoint x: 81, endPoint y: 460, distance: 8.3
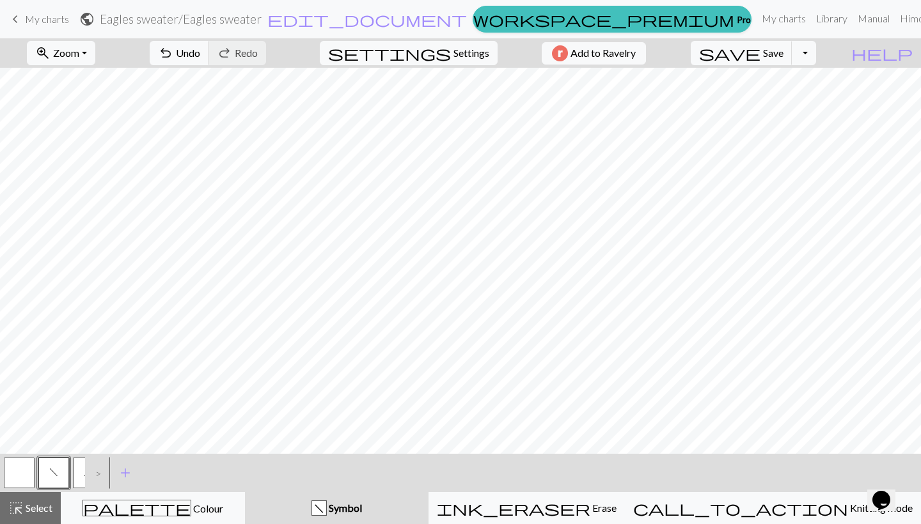
click at [78, 462] on button "h" at bounding box center [88, 473] width 31 height 31
click at [19, 462] on button "button" at bounding box center [19, 473] width 31 height 31
click at [80, 462] on button "h" at bounding box center [88, 473] width 31 height 31
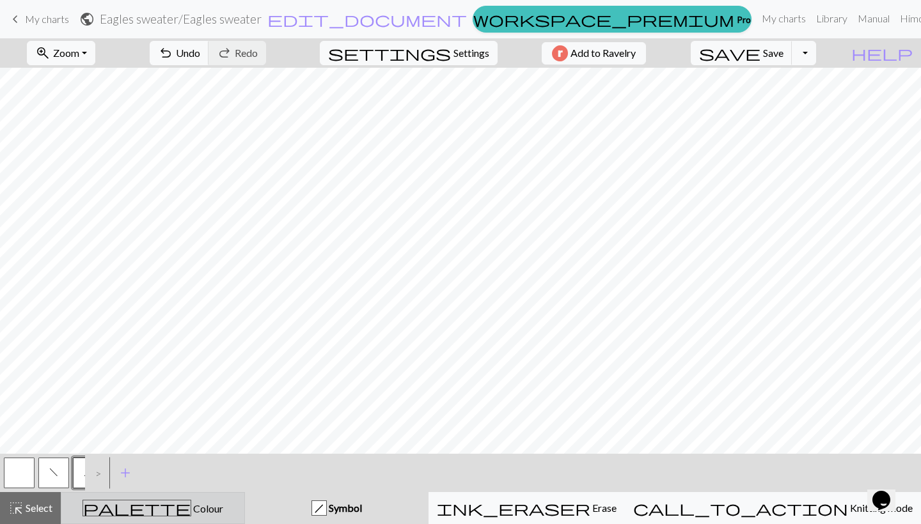
click at [129, 462] on div "palette Colour Colour" at bounding box center [153, 508] width 168 height 17
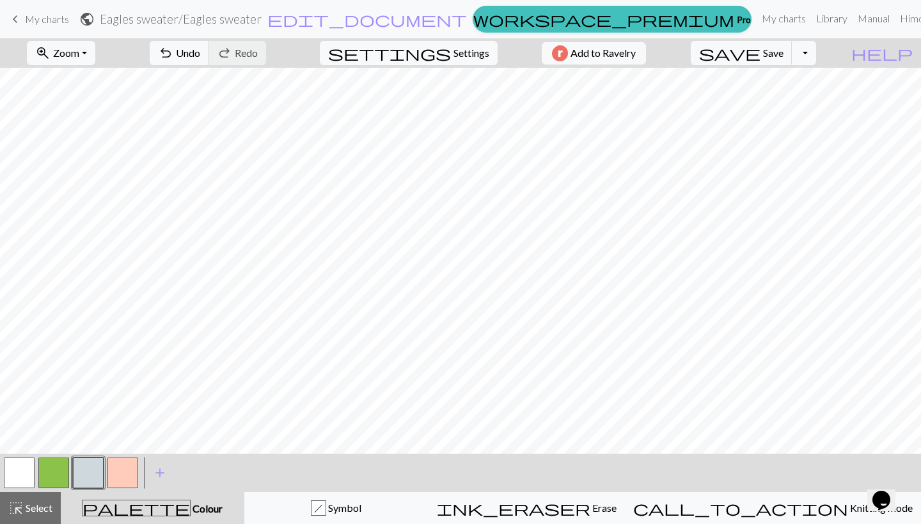
click at [29, 462] on button "button" at bounding box center [19, 473] width 31 height 31
click at [92, 462] on button "button" at bounding box center [88, 473] width 31 height 31
click at [15, 462] on button "button" at bounding box center [19, 473] width 31 height 31
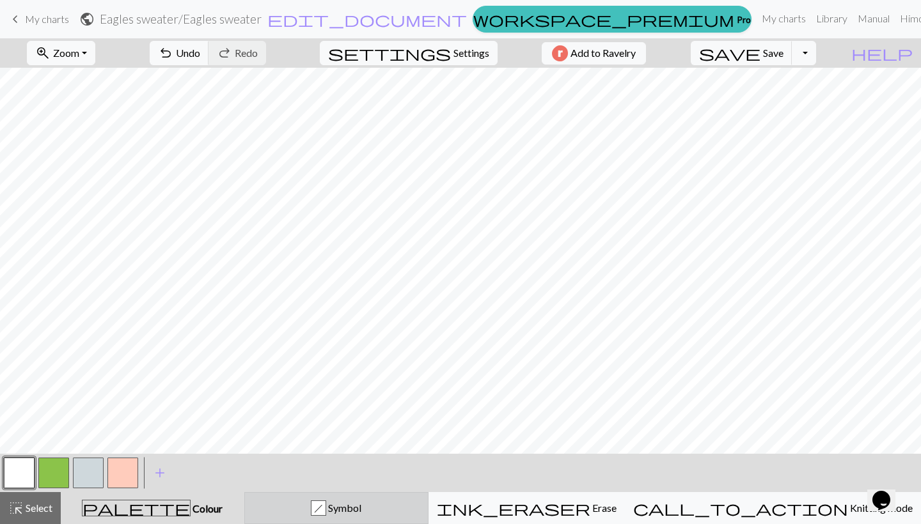
click at [420, 462] on div "h Symbol" at bounding box center [337, 508] width 168 height 15
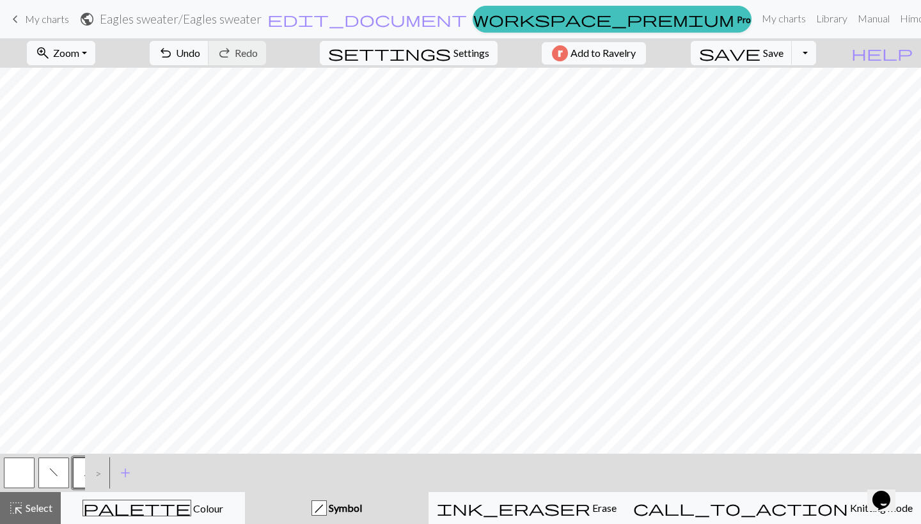
click at [33, 462] on button "button" at bounding box center [19, 473] width 31 height 31
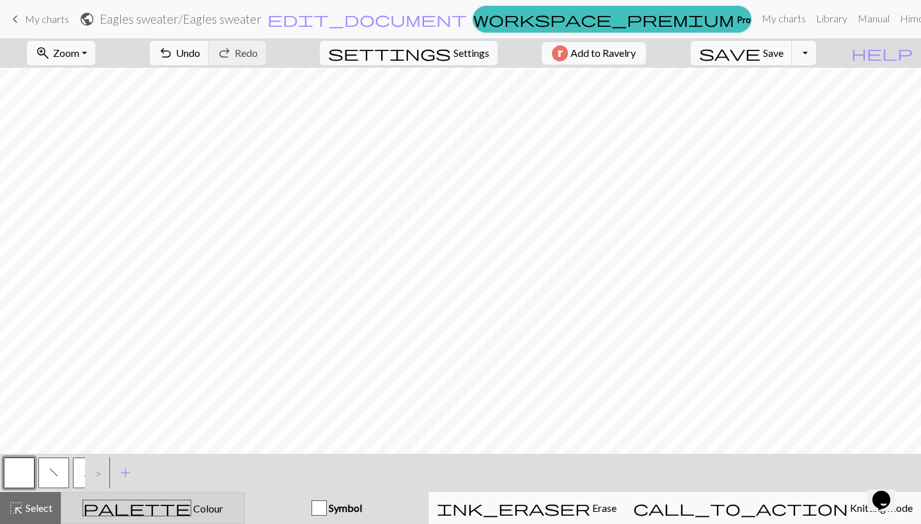
click at [157, 462] on span "palette" at bounding box center [136, 508] width 107 height 18
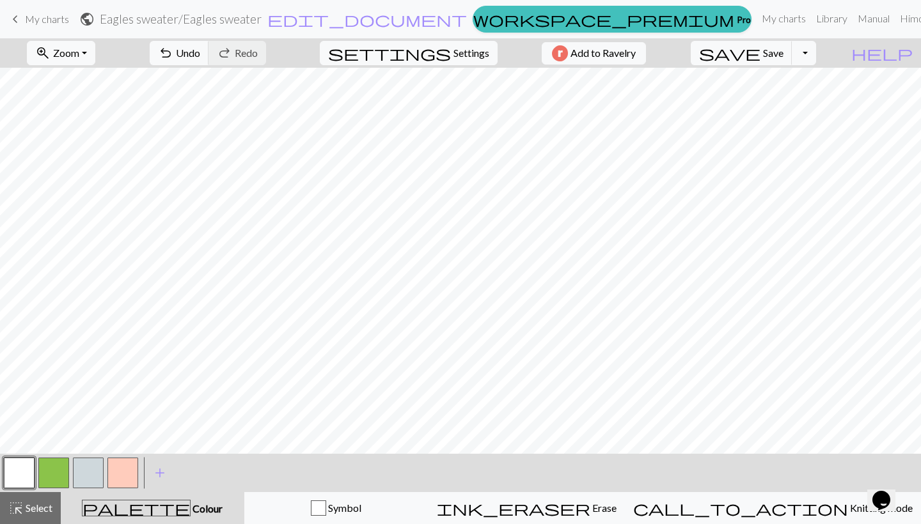
click at [84, 462] on button "button" at bounding box center [88, 473] width 31 height 31
click at [783, 52] on span "Save" at bounding box center [773, 53] width 20 height 12
